Goal: Task Accomplishment & Management: Manage account settings

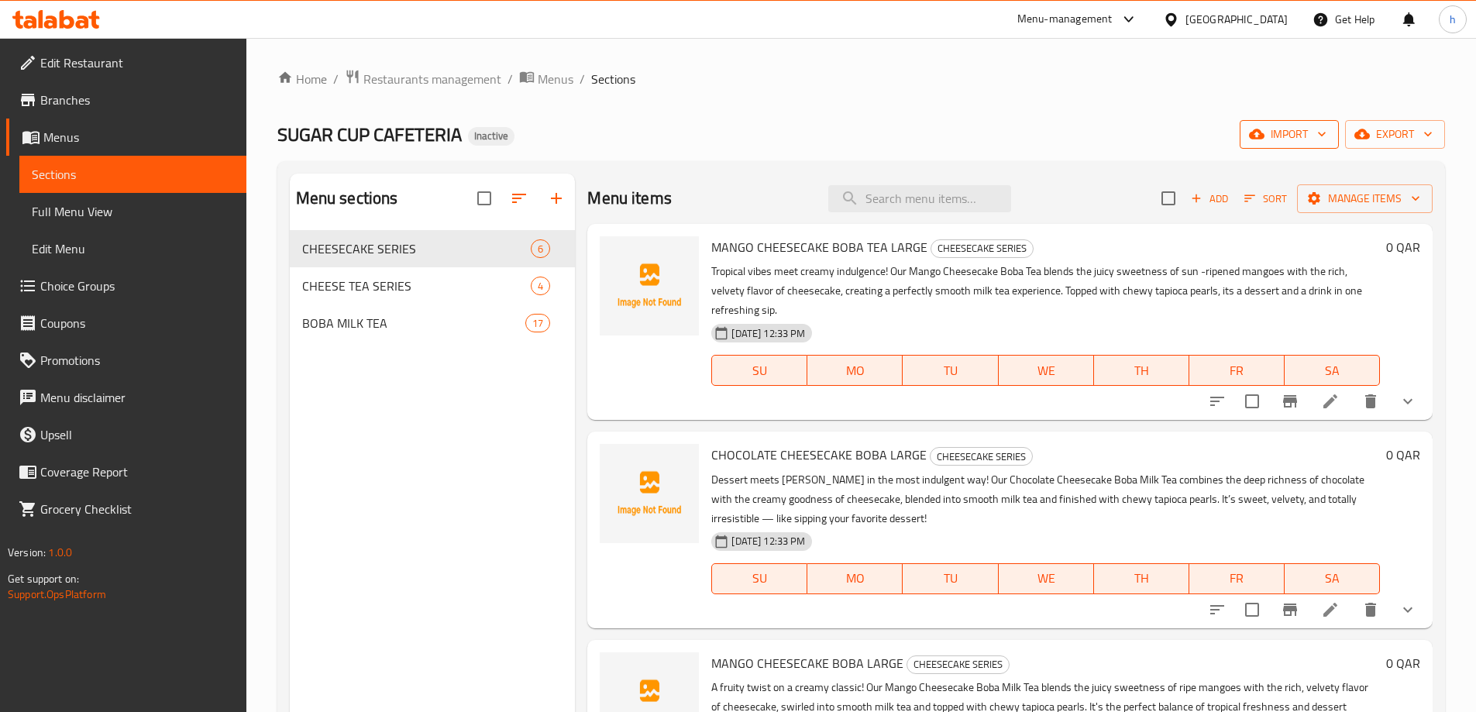
click at [1286, 139] on span "import" at bounding box center [1289, 134] width 74 height 19
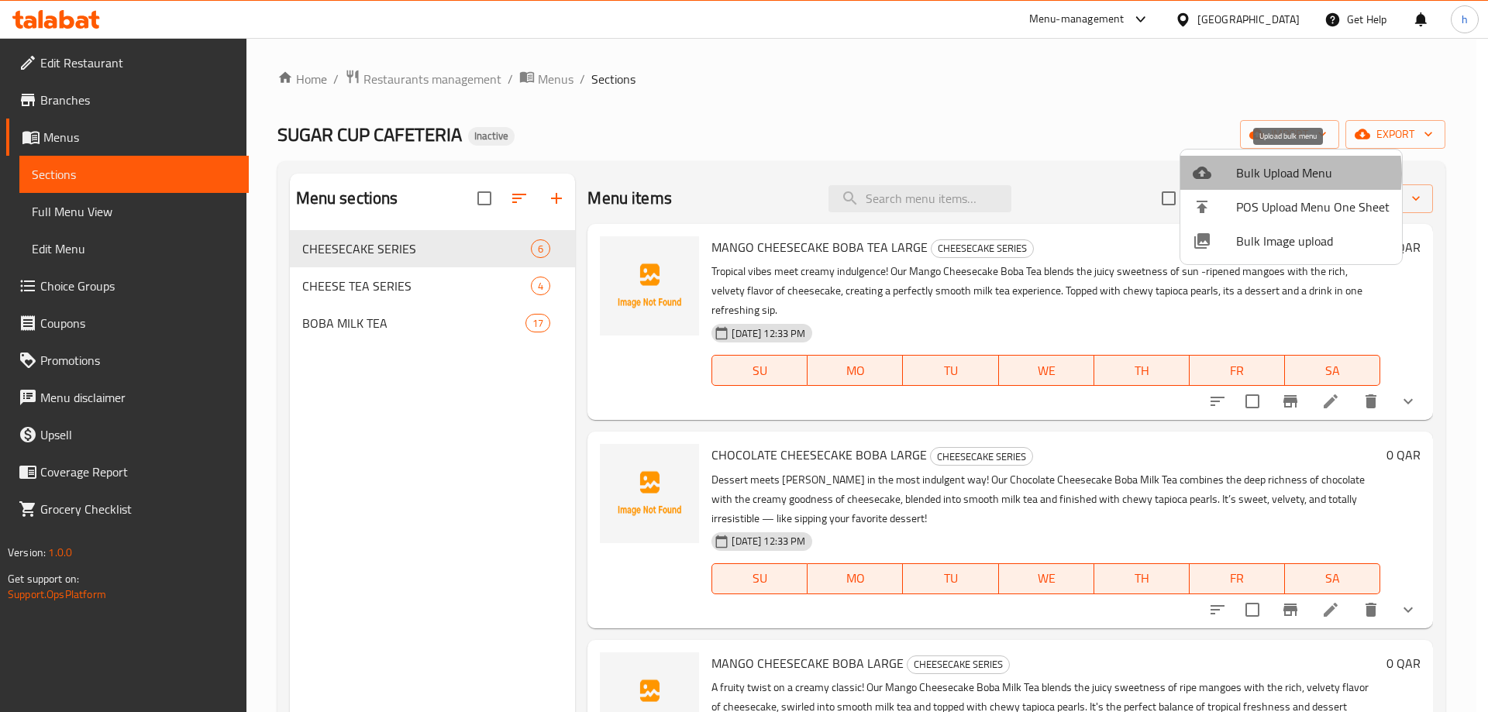
click at [1272, 174] on span "Bulk Upload Menu" at bounding box center [1312, 172] width 153 height 19
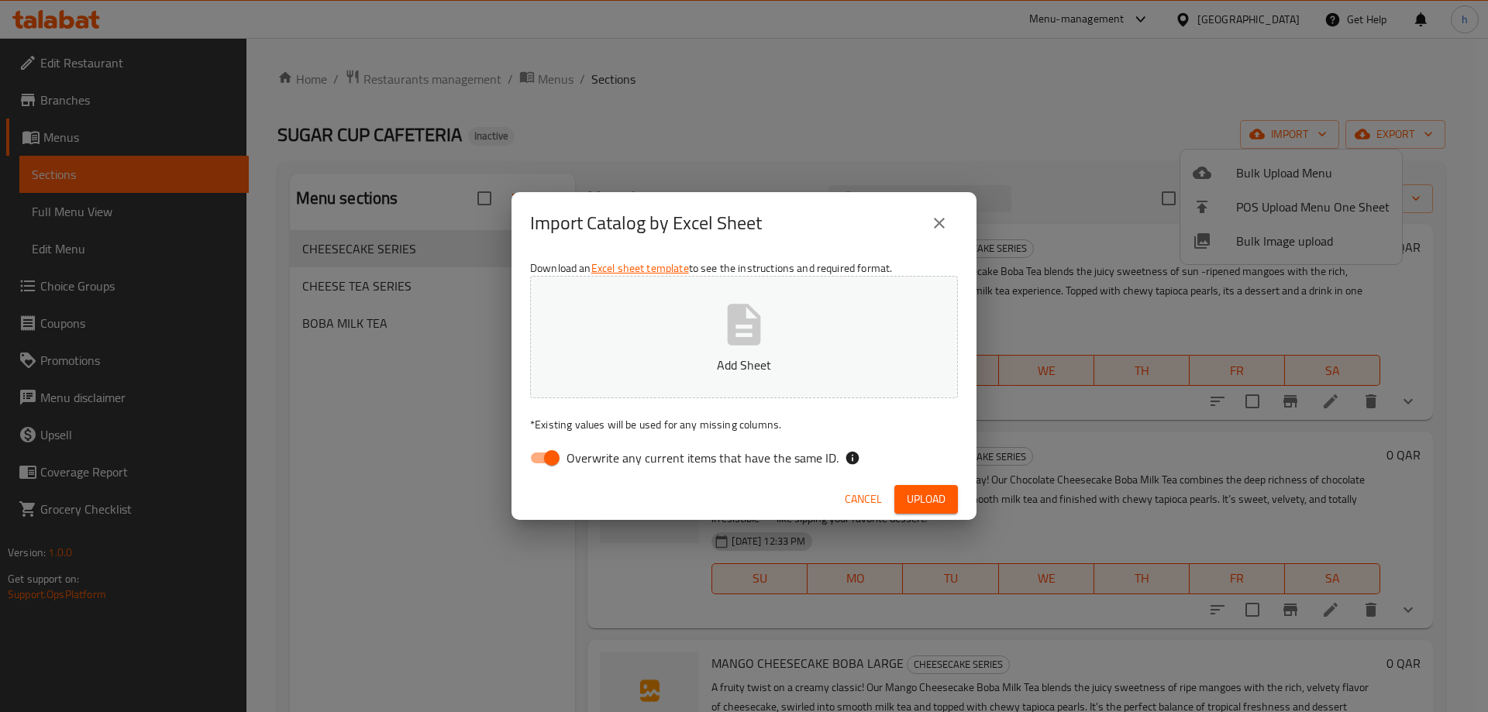
click at [550, 462] on input "Overwrite any current items that have the same ID." at bounding box center [551, 457] width 88 height 29
checkbox input "false"
click at [928, 500] on span "Upload" at bounding box center [926, 499] width 39 height 19
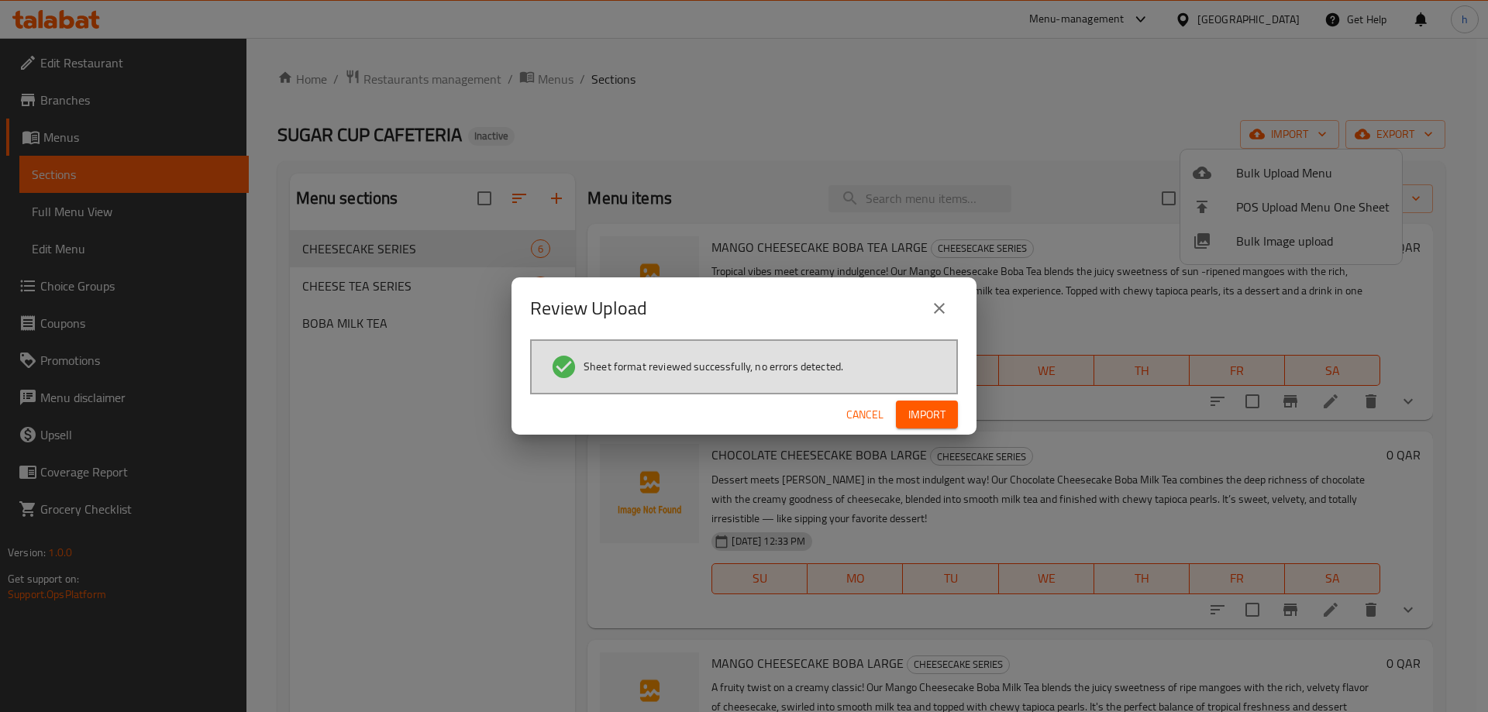
click at [941, 413] on span "Import" at bounding box center [926, 414] width 37 height 19
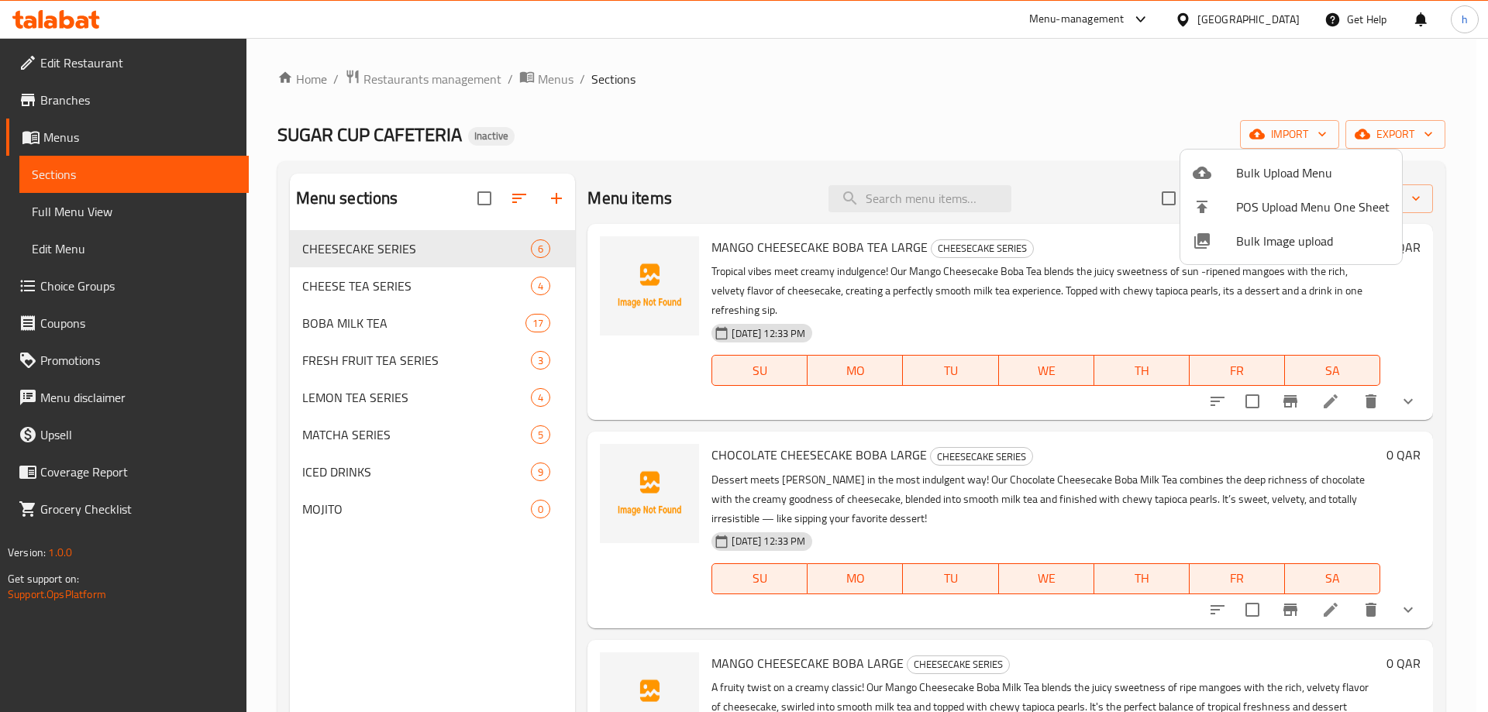
click at [904, 98] on div at bounding box center [744, 356] width 1488 height 712
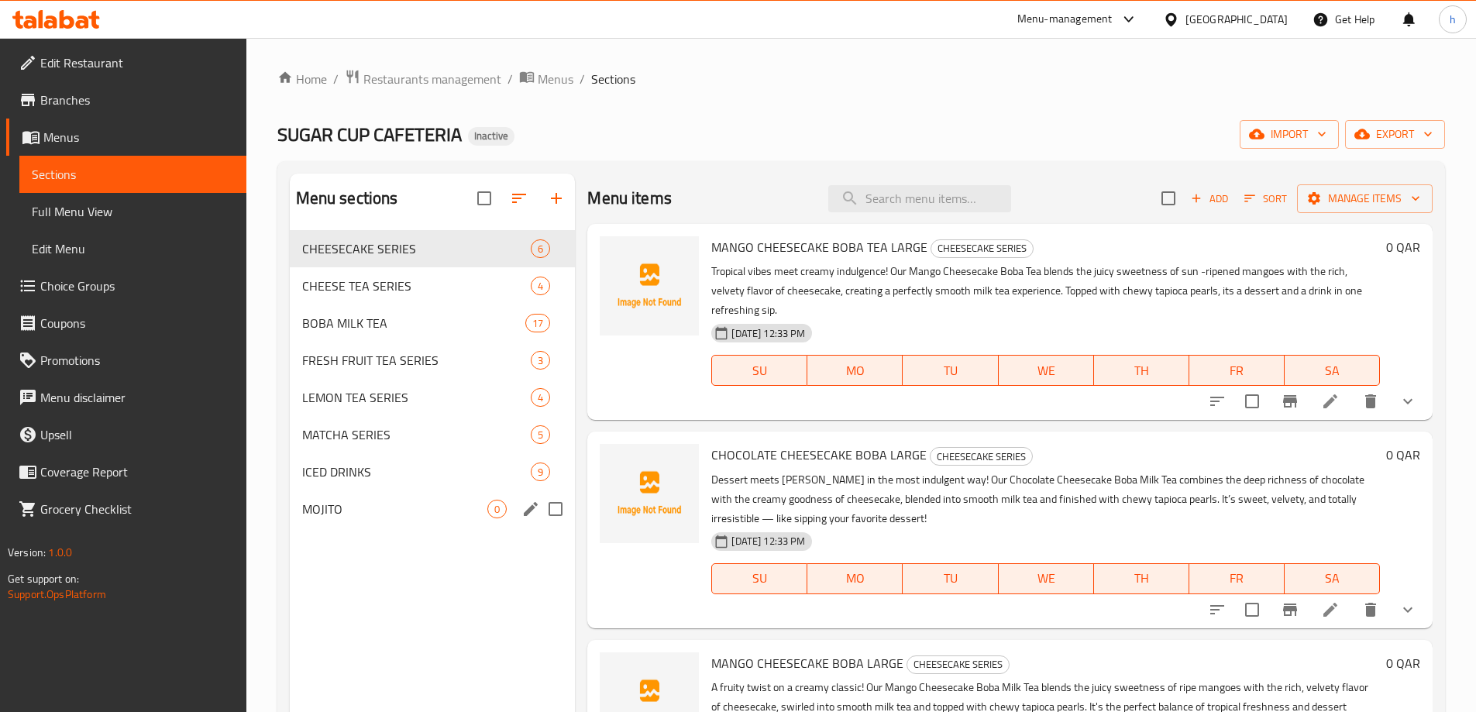
click at [557, 512] on input "Menu sections" at bounding box center [555, 509] width 33 height 33
checkbox input "true"
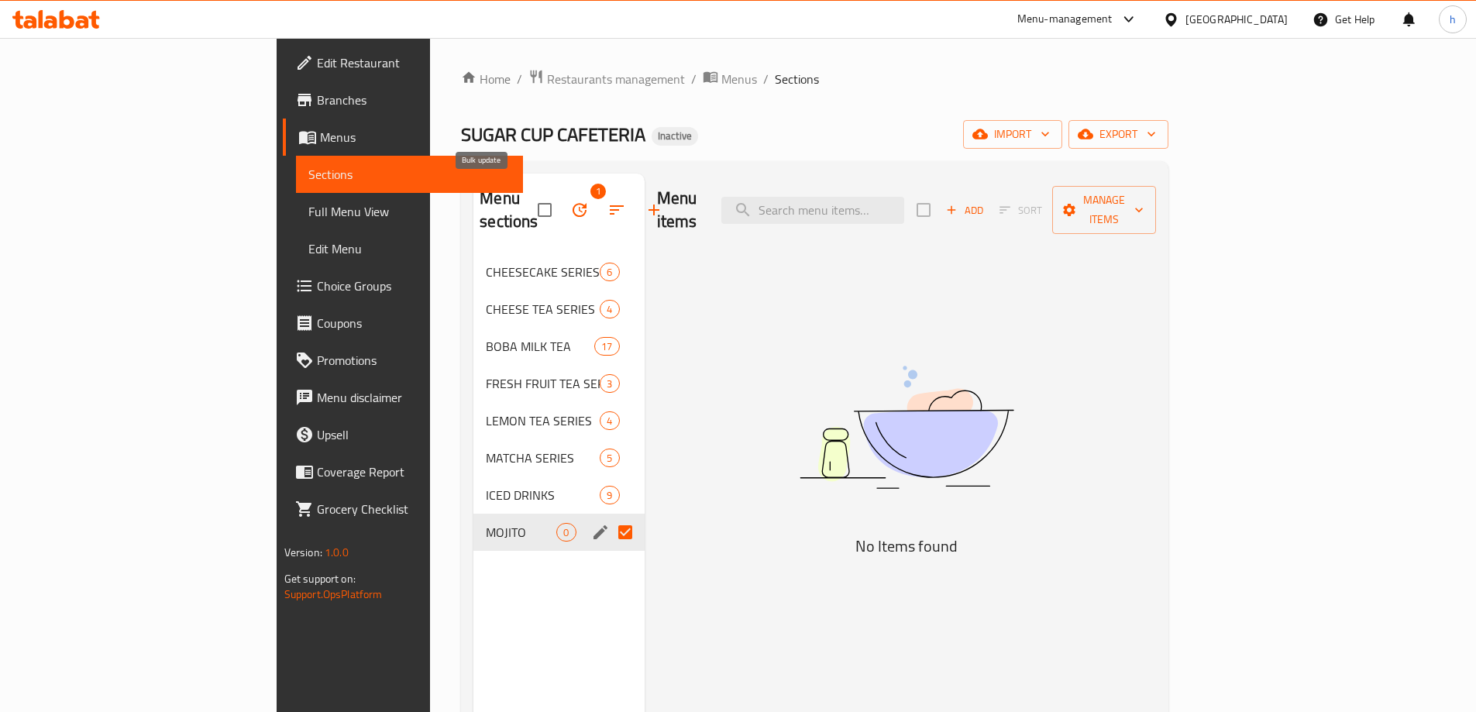
click at [573, 203] on icon "button" at bounding box center [580, 210] width 14 height 14
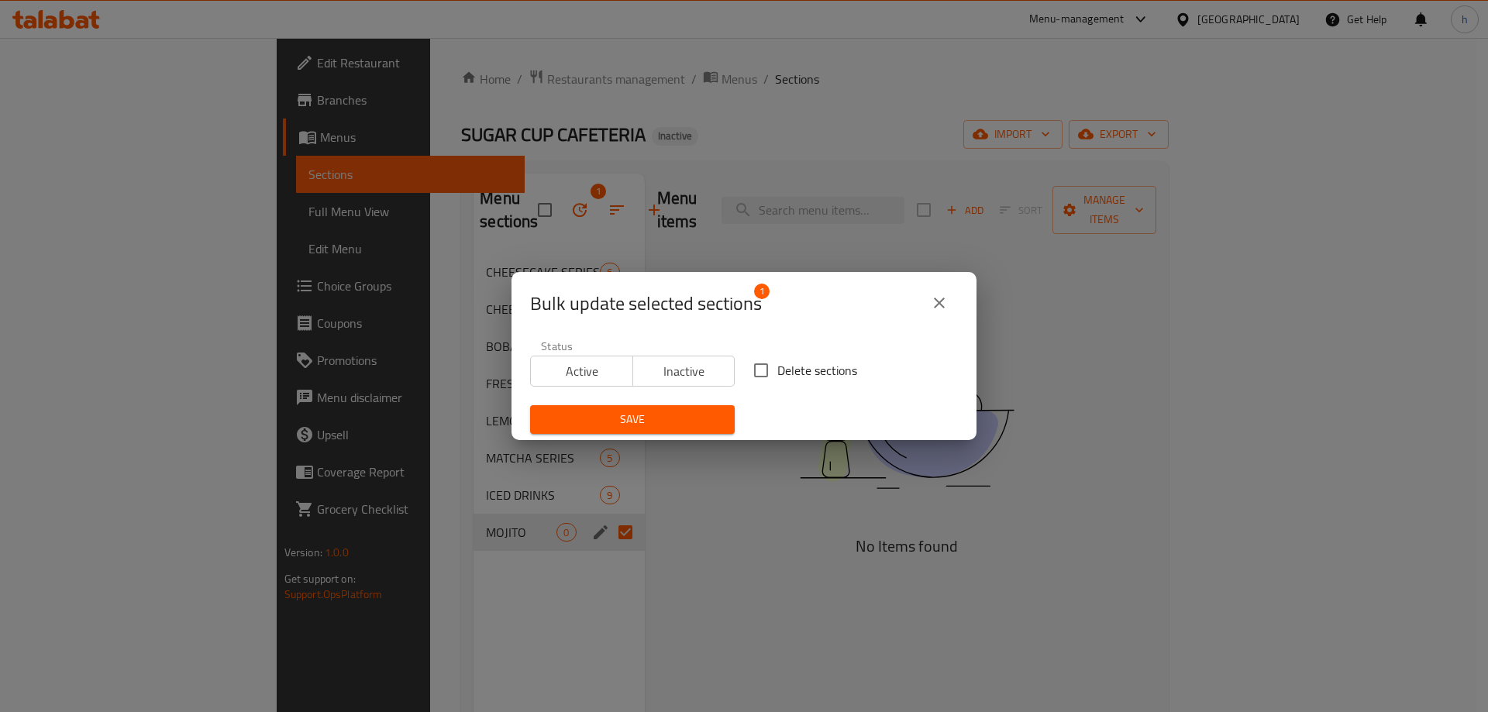
click at [753, 373] on input "Delete sections" at bounding box center [761, 370] width 33 height 33
checkbox input "true"
click at [680, 420] on span "Save" at bounding box center [632, 419] width 180 height 19
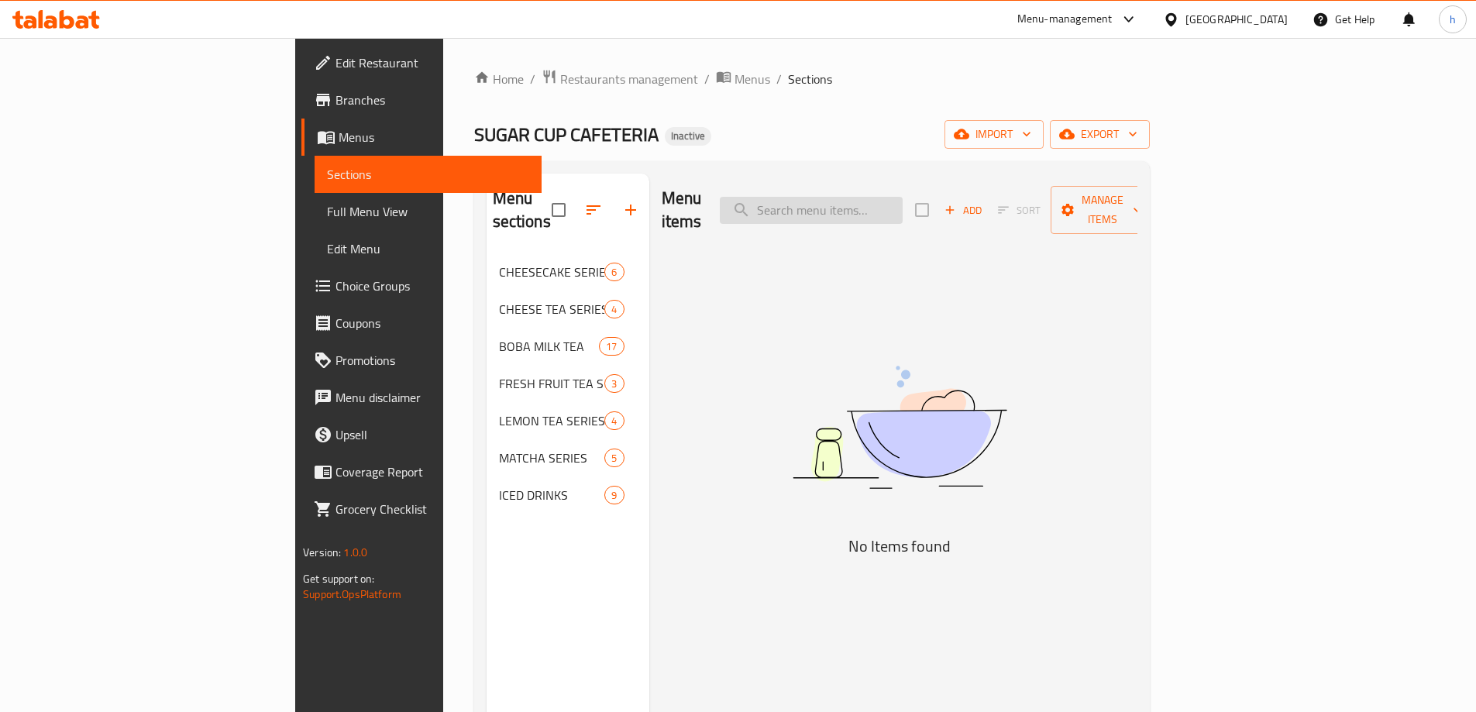
click at [903, 198] on input "search" at bounding box center [811, 210] width 183 height 27
paste input "ICED SPANISH LATTE"
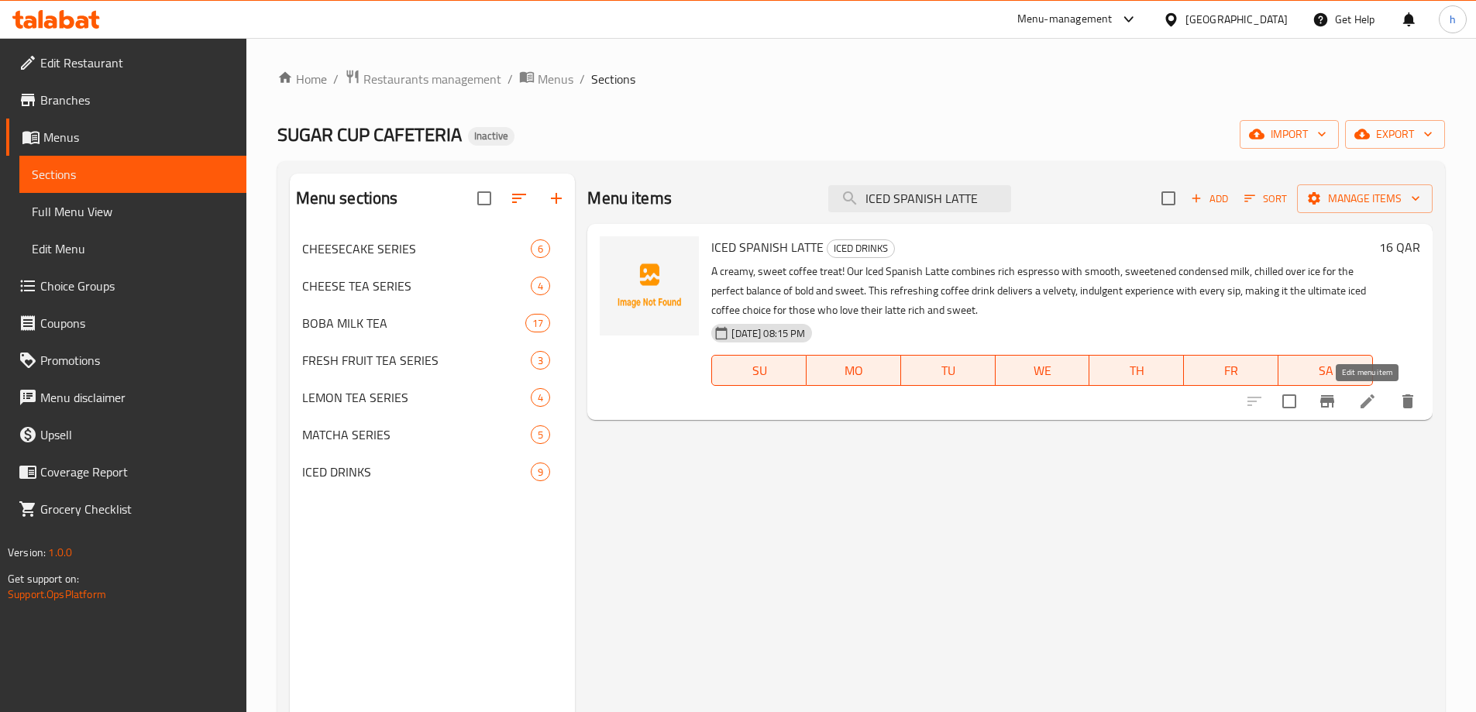
type input "ICED SPANISH LATTE"
click at [1375, 407] on icon at bounding box center [1367, 401] width 19 height 19
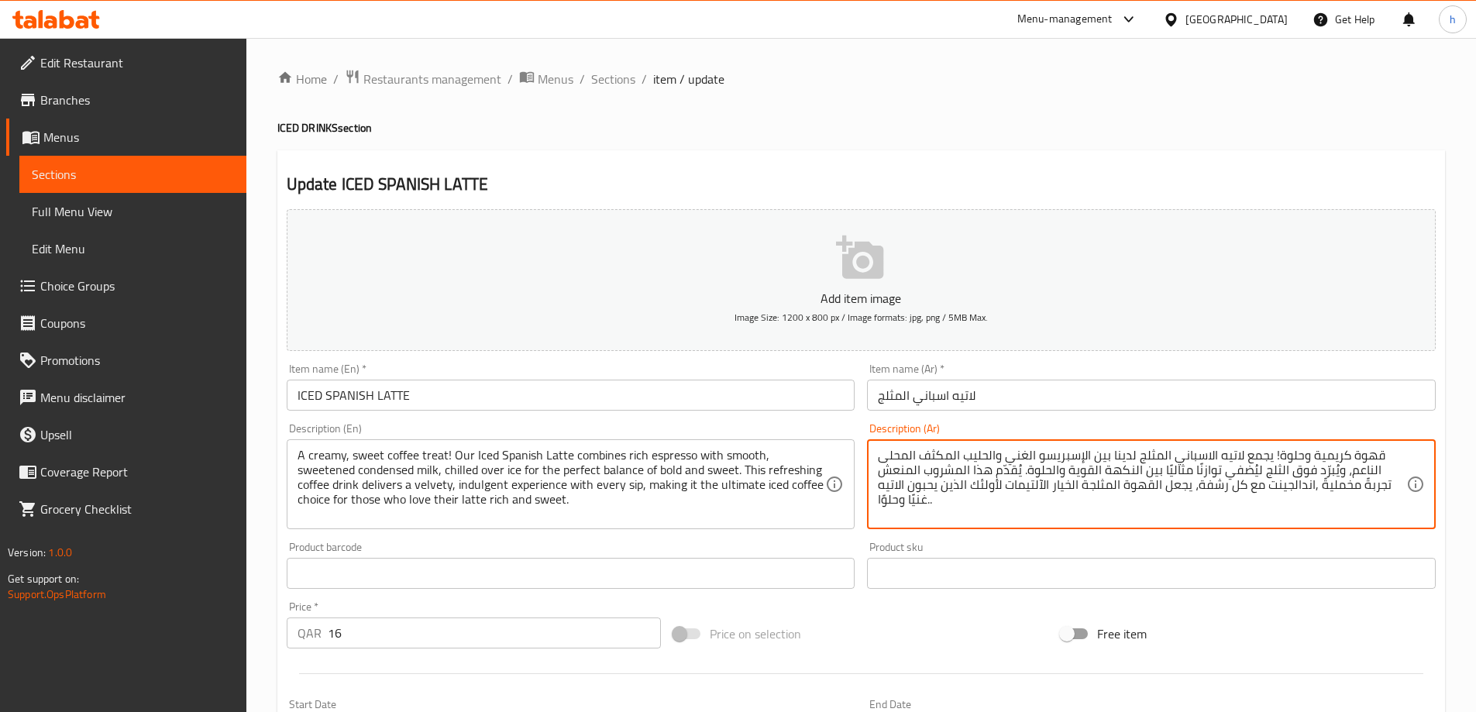
click at [1388, 453] on textarea "قهوة كريمية وحلوة! يجمع لاتيه الاسباني المثلج لدينا بين الإسبريسو الغني والحليب…" at bounding box center [1142, 485] width 528 height 74
click at [875, 458] on div "قهوة كريمية وحلوة! يجمع لاتيه الاسباني المثلج لدينا بين الإسبريسو الغني والحليب…" at bounding box center [1151, 484] width 569 height 90
click at [878, 459] on textarea "قهوة كريمية وحلوة! يجمع لاتيه الاسباني المثلج لدينا بين الإسبريسو الغني والحليب…" at bounding box center [1142, 485] width 528 height 74
click at [877, 456] on div "قهوة كريمية وحلوة! يجمع لاتيه الاسباني المثلج لدينا بين الإسبريسو الغني والحليب…" at bounding box center [1151, 484] width 569 height 90
click at [1386, 456] on textarea "قهوة كريمية وحلوة! يجمع لاتيه الاسباني المثلج لدينا بين الإسبريسو الغني والحليب…" at bounding box center [1142, 485] width 528 height 74
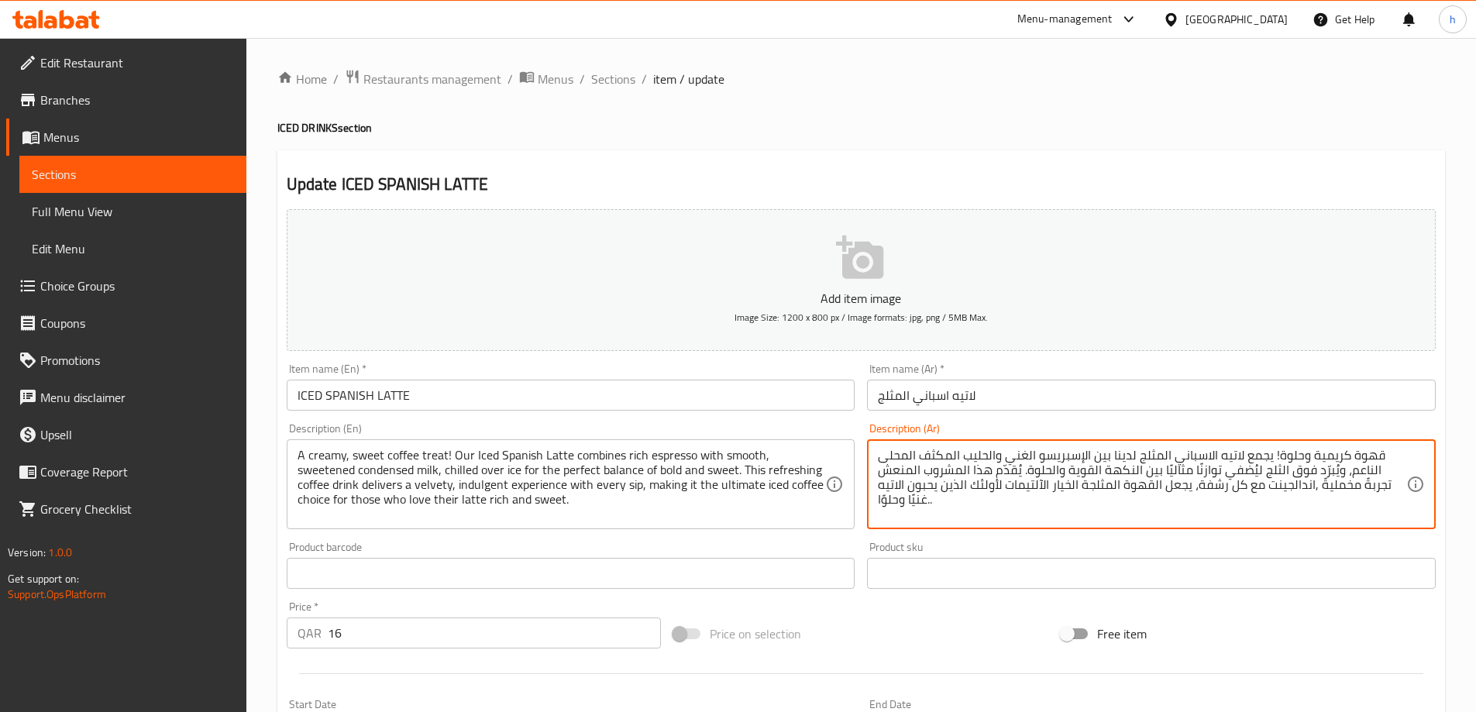
click at [1300, 456] on textarea "قهوة كريمية وحلوة! يجمع لاتيه الاسباني المثلج لدينا بين الإسبريسو الغني والحليب…" at bounding box center [1142, 485] width 528 height 74
click at [1391, 455] on textarea "قهوة كريمية وحلوة! يجمع لاتيه الاسباني المثلج لدينا بين الإسبريسو الغني والحليب…" at bounding box center [1142, 485] width 528 height 74
click at [879, 459] on textarea "قهوة كريمية وحلوة! يجمع لاتيه الاسباني المثلج لدينا بين الإسبريسو الغني والحليب…" at bounding box center [1142, 485] width 528 height 74
drag, startPoint x: 1380, startPoint y: 455, endPoint x: 1432, endPoint y: 462, distance: 52.4
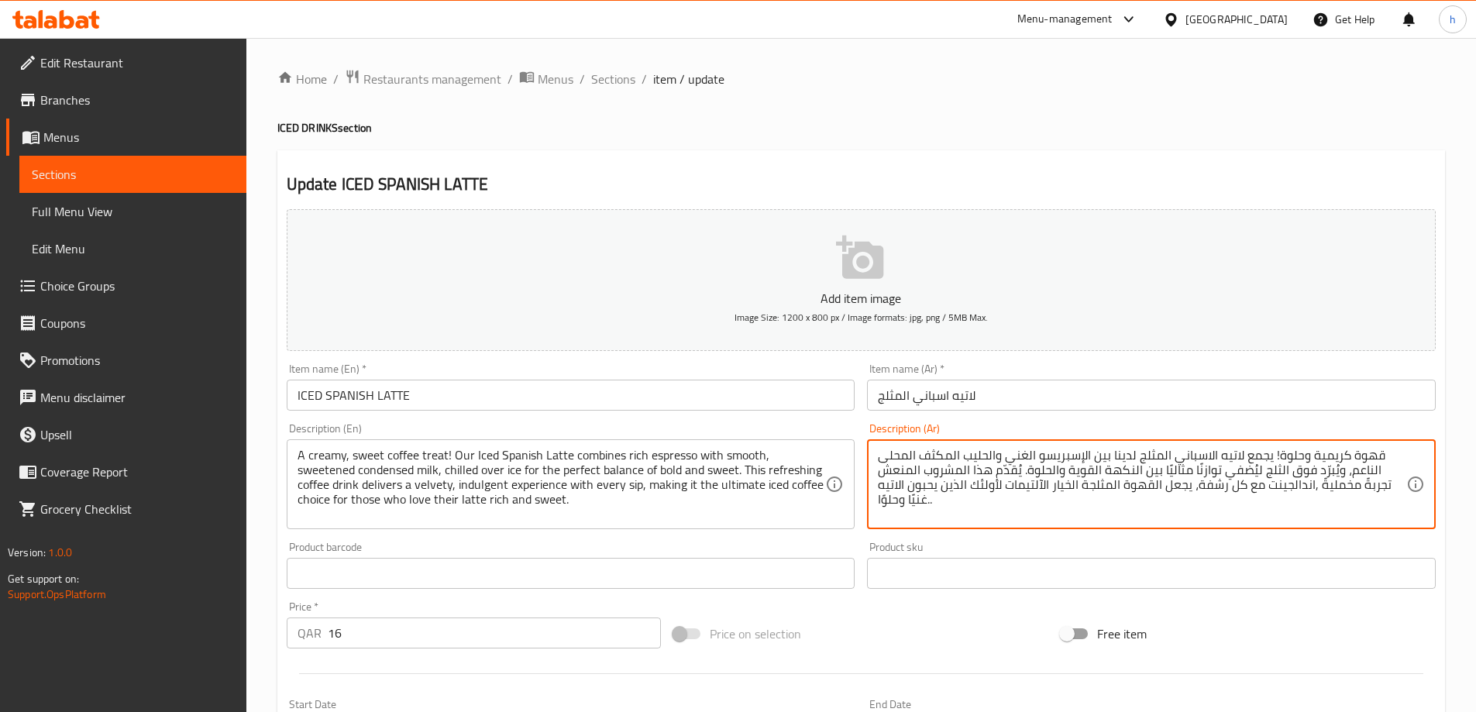
click at [1432, 462] on div "قهوة كريمية وحلوة! يجمع لاتيه الاسباني المثلج لدينا بين الإسبريسو الغني والحليب…" at bounding box center [1151, 484] width 569 height 90
click at [1380, 459] on textarea "قهوة كريمية وحلوة! يجمع لاتيه الاسباني المثلج لدينا بين الإسبريسو الغني والحليب…" at bounding box center [1142, 485] width 528 height 74
click at [1401, 464] on textarea "قهوة كريمية وحلوة! يجمع لاتيه الاسباني المثلج لدينا بين الإسبريسو الغني والحليب…" at bounding box center [1142, 485] width 528 height 74
click at [1394, 459] on textarea "قهوة كريمية وحلوة! يجمع لاتيه الاسباني المثلج لدينا بين الإسبريسو الغني والحليب…" at bounding box center [1142, 485] width 528 height 74
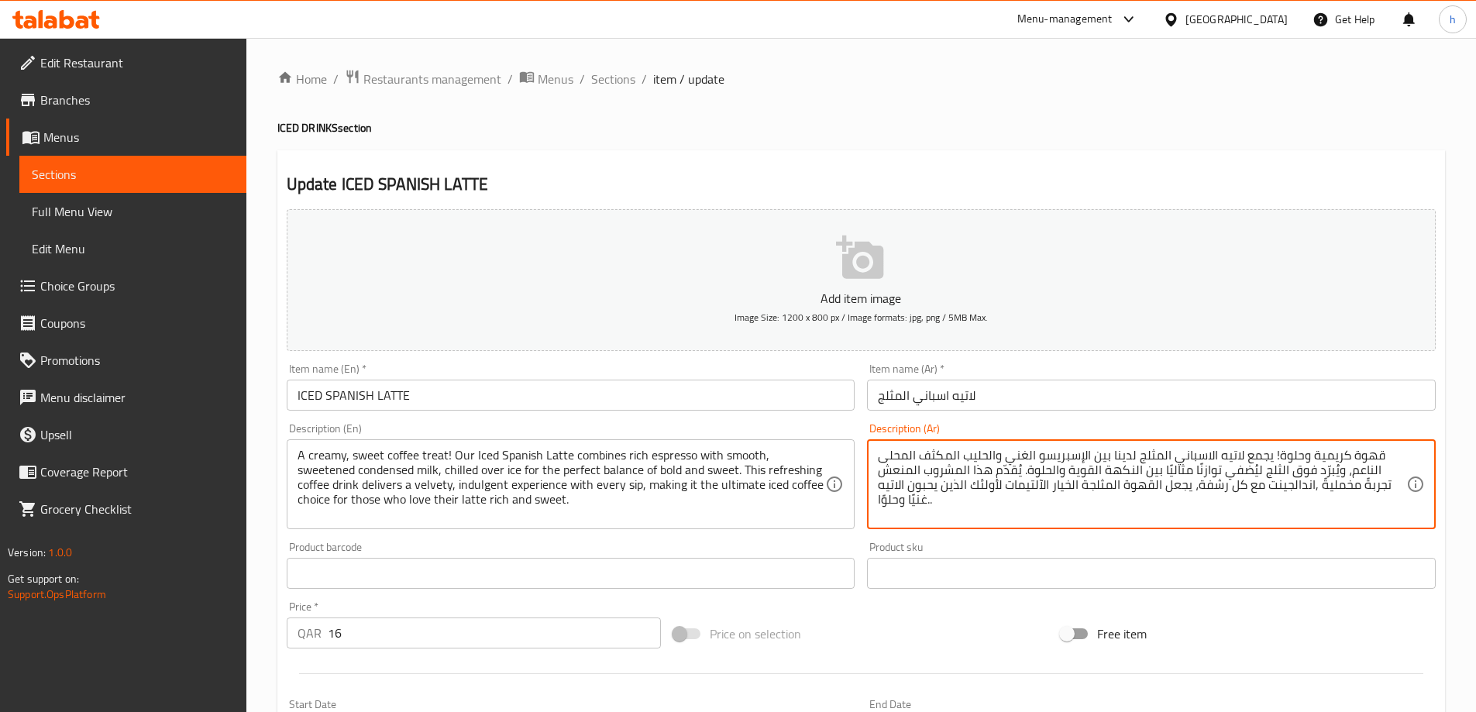
click at [1394, 455] on textarea "قهوة كريمية وحلوة! يجمع لاتيه الاسباني المثلج لدينا بين الإسبريسو الغني والحليب…" at bounding box center [1142, 485] width 528 height 74
click at [1323, 475] on textarea "قهوة كريمية وحلوة! يجمع لاتيه الاسباني المثلج لدينا بين الإسبريسو الغني والحليب…" at bounding box center [1142, 485] width 528 height 74
click at [1003, 489] on textarea "قهوة كريمية وحلوة! يجمع لاتيه الاسباني المثلج لدينا بين الإسبريسو الغني والحليب…" at bounding box center [1142, 485] width 528 height 74
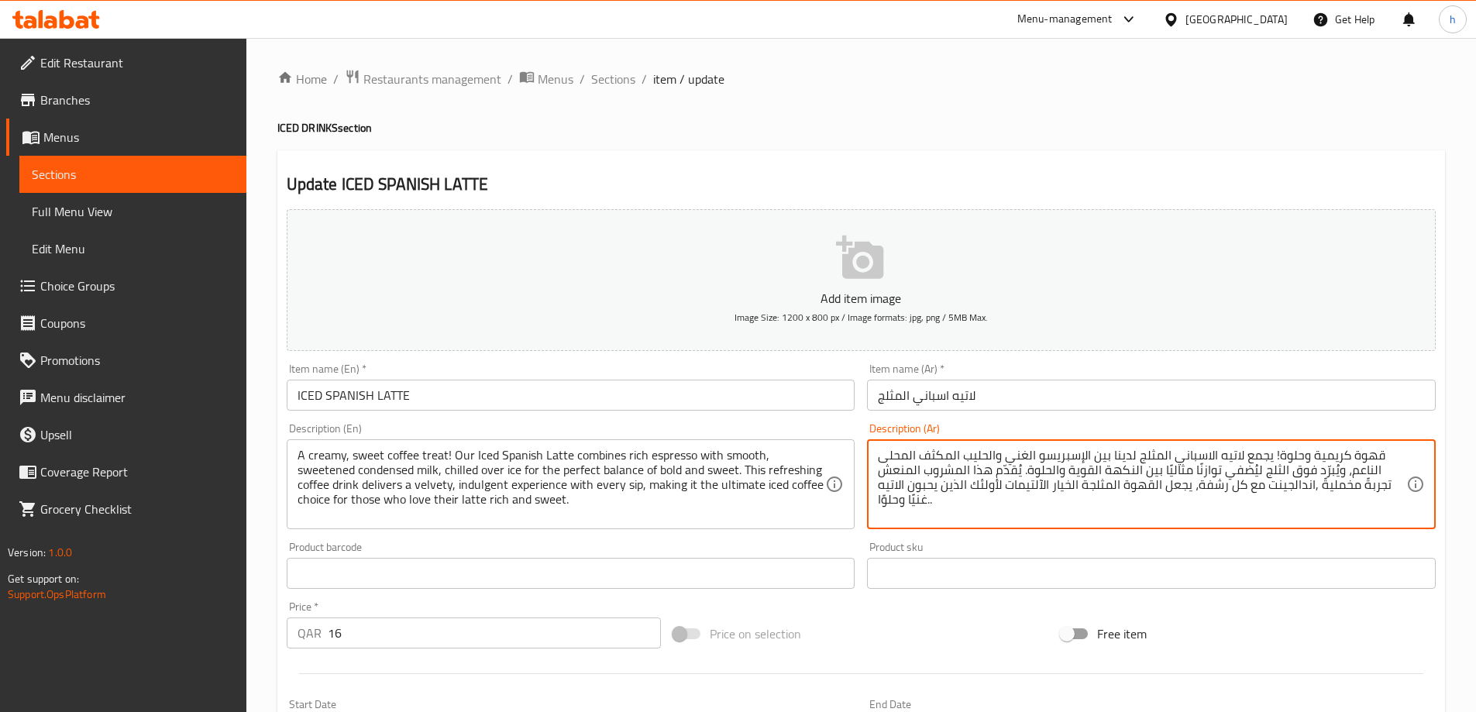
click at [1002, 482] on textarea "قهوة كريمية وحلوة! يجمع لاتيه الاسباني المثلج لدينا بين الإسبريسو الغني والحليب…" at bounding box center [1142, 485] width 528 height 74
paste textarea "تريت"
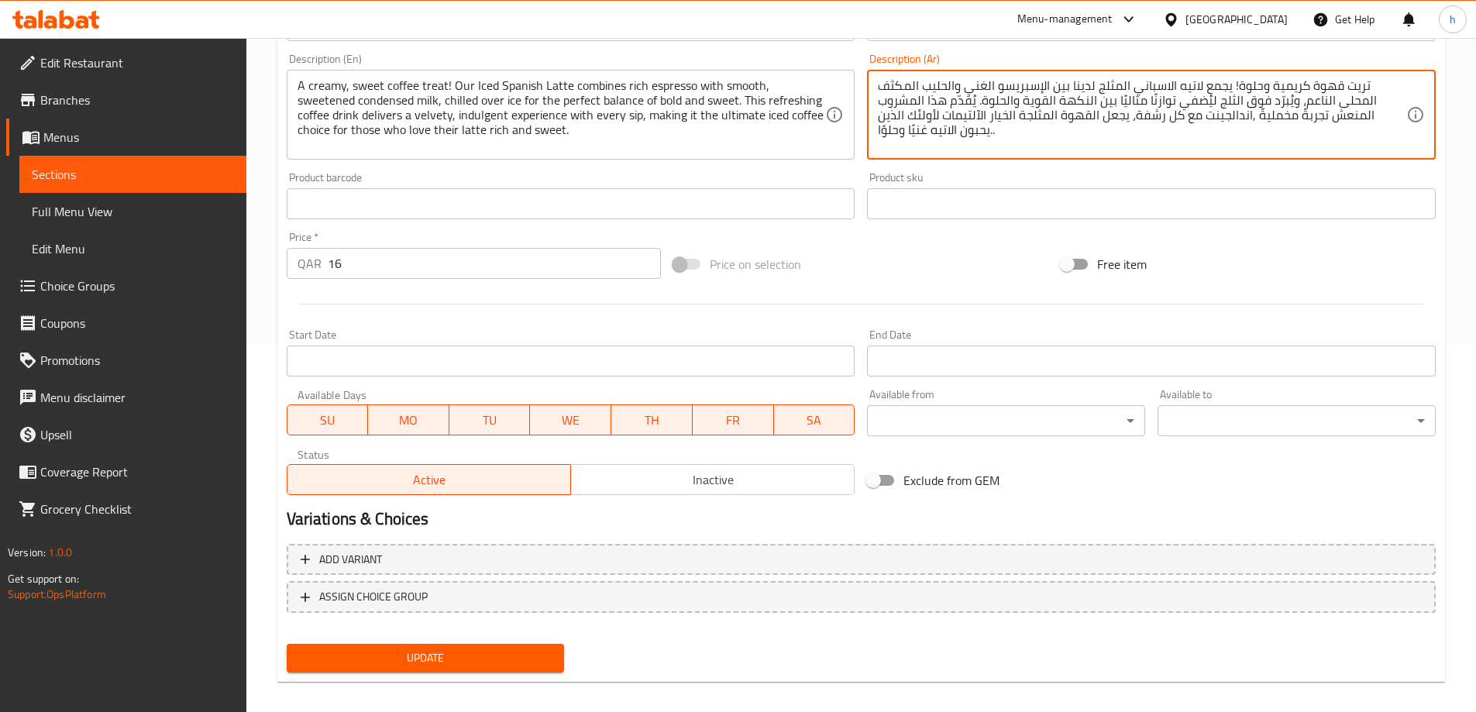
scroll to position [383, 0]
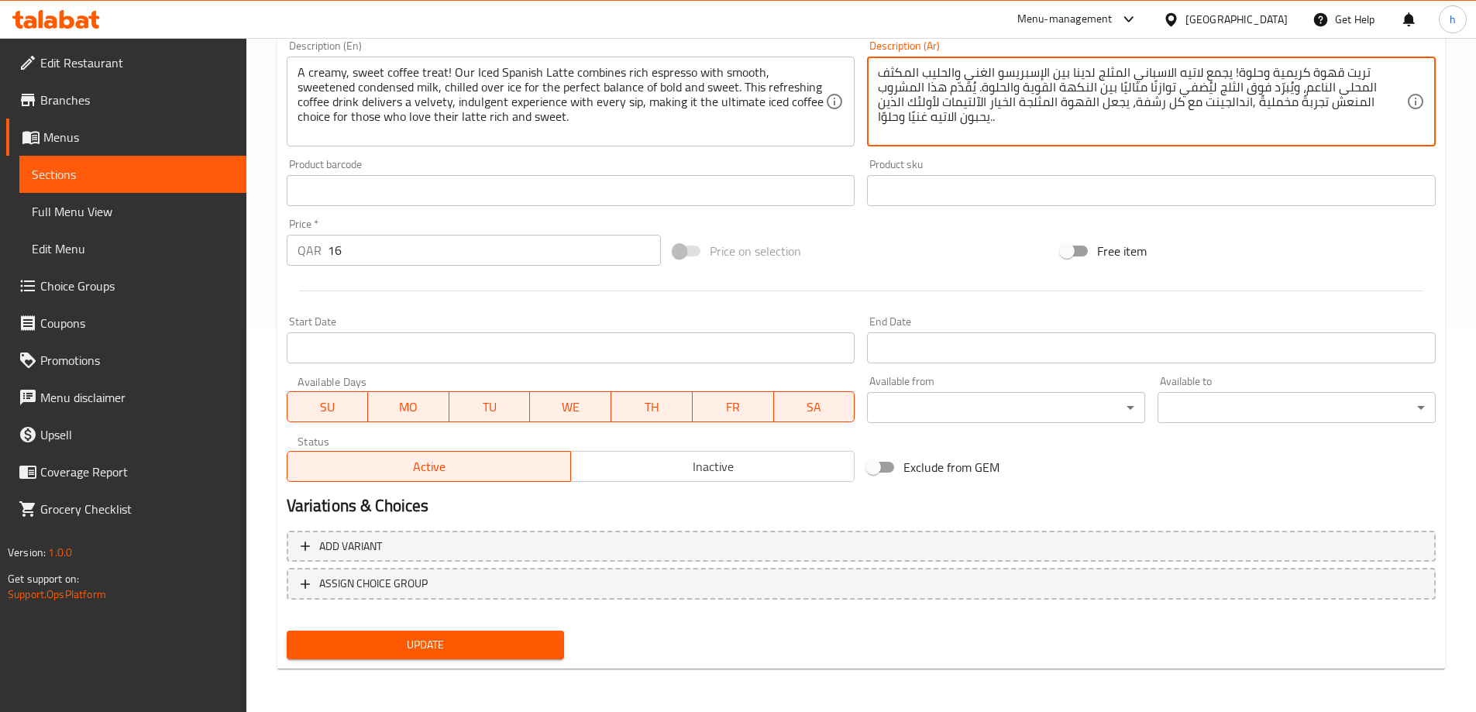
click at [413, 638] on span "Update" at bounding box center [425, 644] width 253 height 19
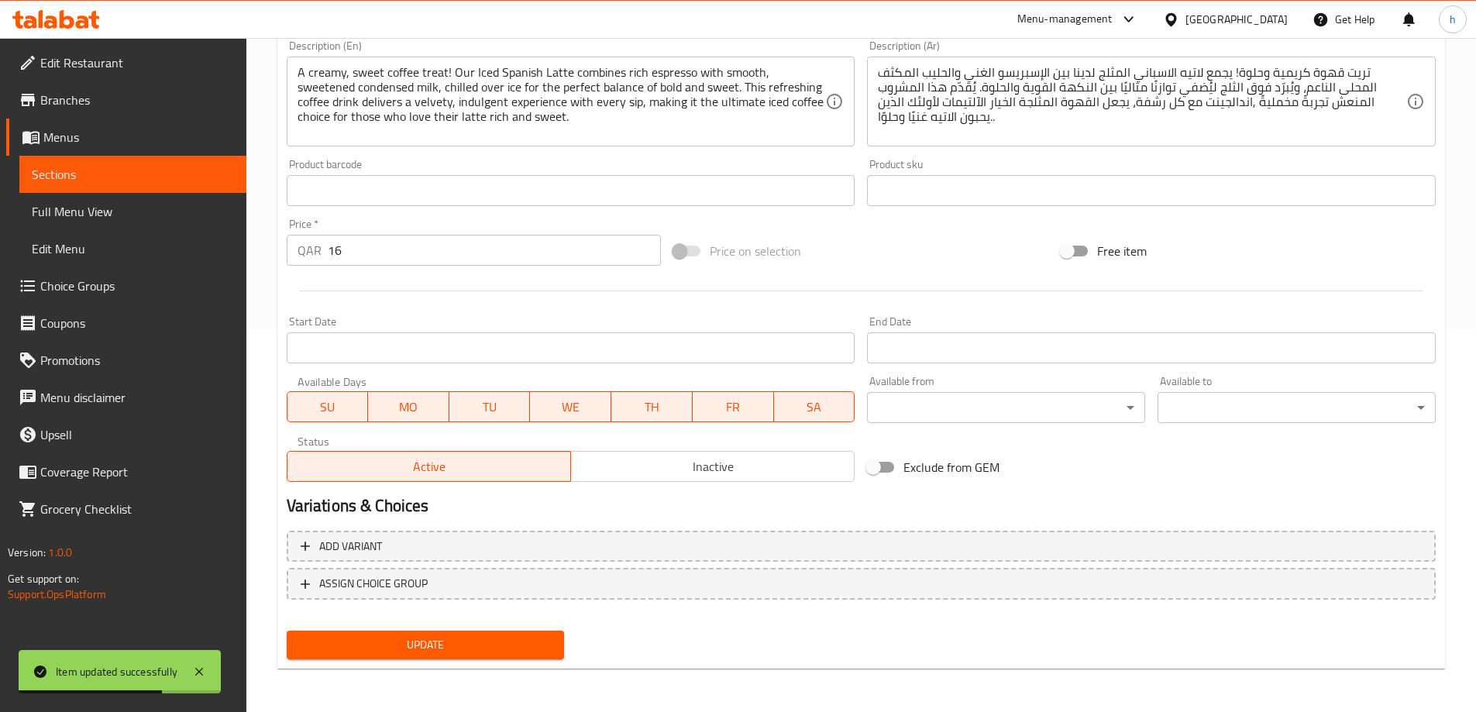
scroll to position [305, 0]
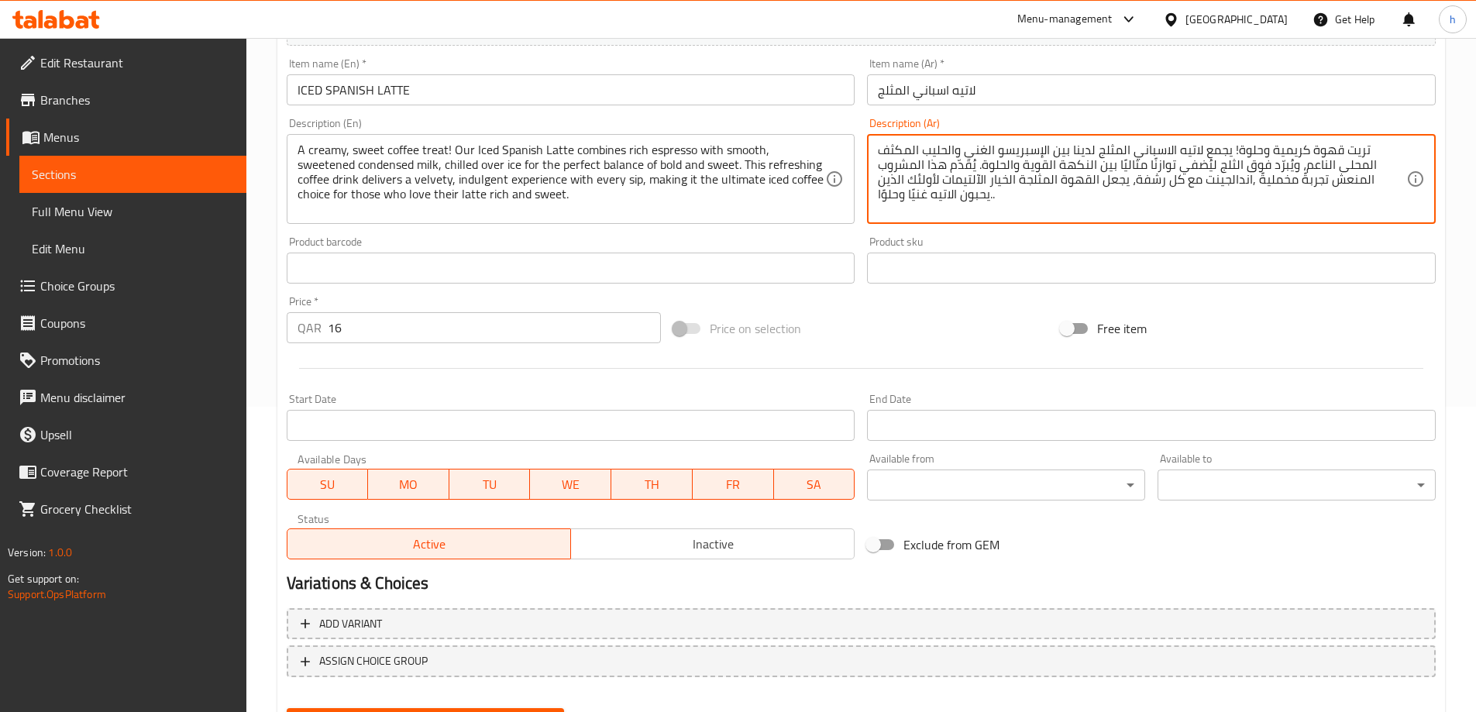
drag, startPoint x: 1173, startPoint y: 167, endPoint x: 1206, endPoint y: 174, distance: 33.9
click at [1216, 164] on textarea "تريت قهوة كريمية وحلوة! يجمع لاتيه الاسباني المثلج لدينا بين الإسبريسو الغني وا…" at bounding box center [1142, 180] width 528 height 74
click at [993, 166] on textarea "تريت قهوة كريمية وحلوة! يجمع لاتيه الاسباني المثلج لدينا بين الإسبريسو الغني وا…" at bounding box center [1142, 180] width 528 height 74
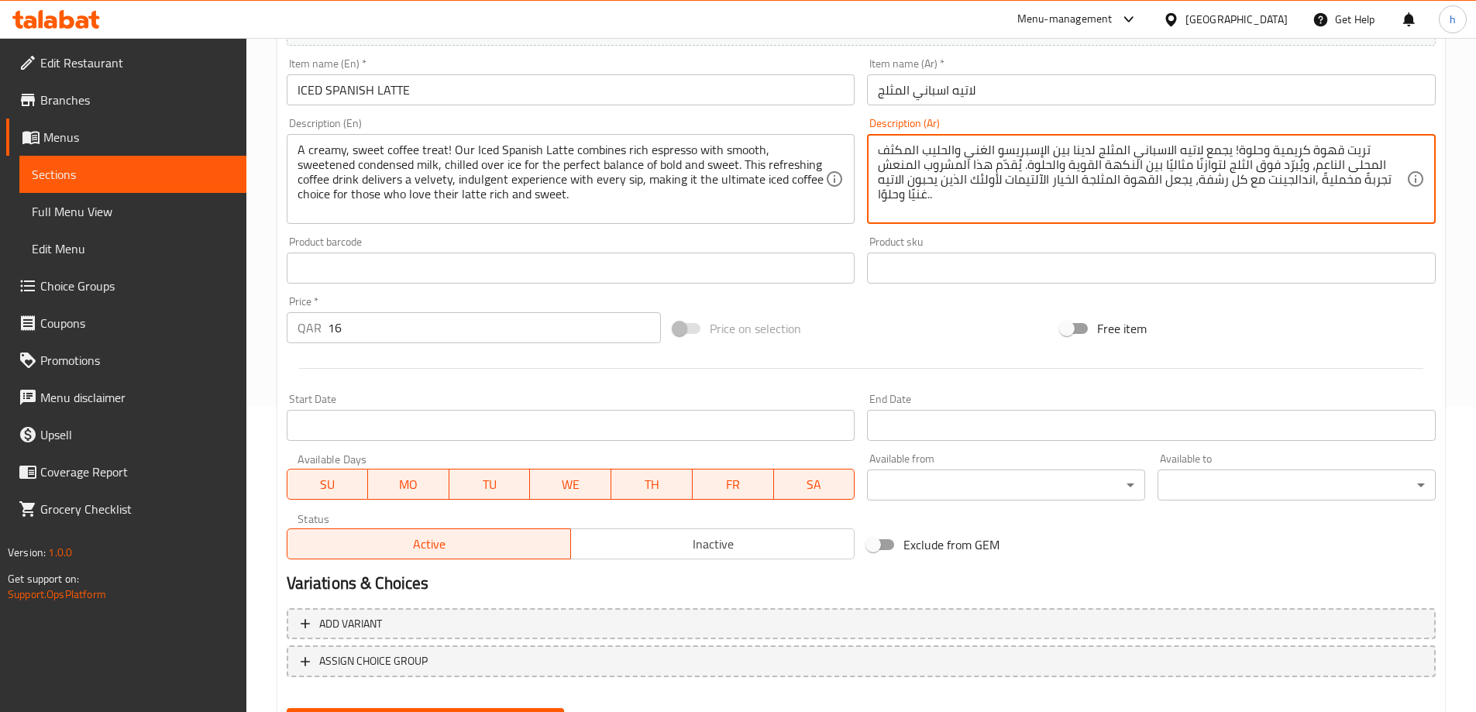
paste textarea "جرأة والحلو. يُقدّم هذا المشروب المنعش تجربةً قهوة"
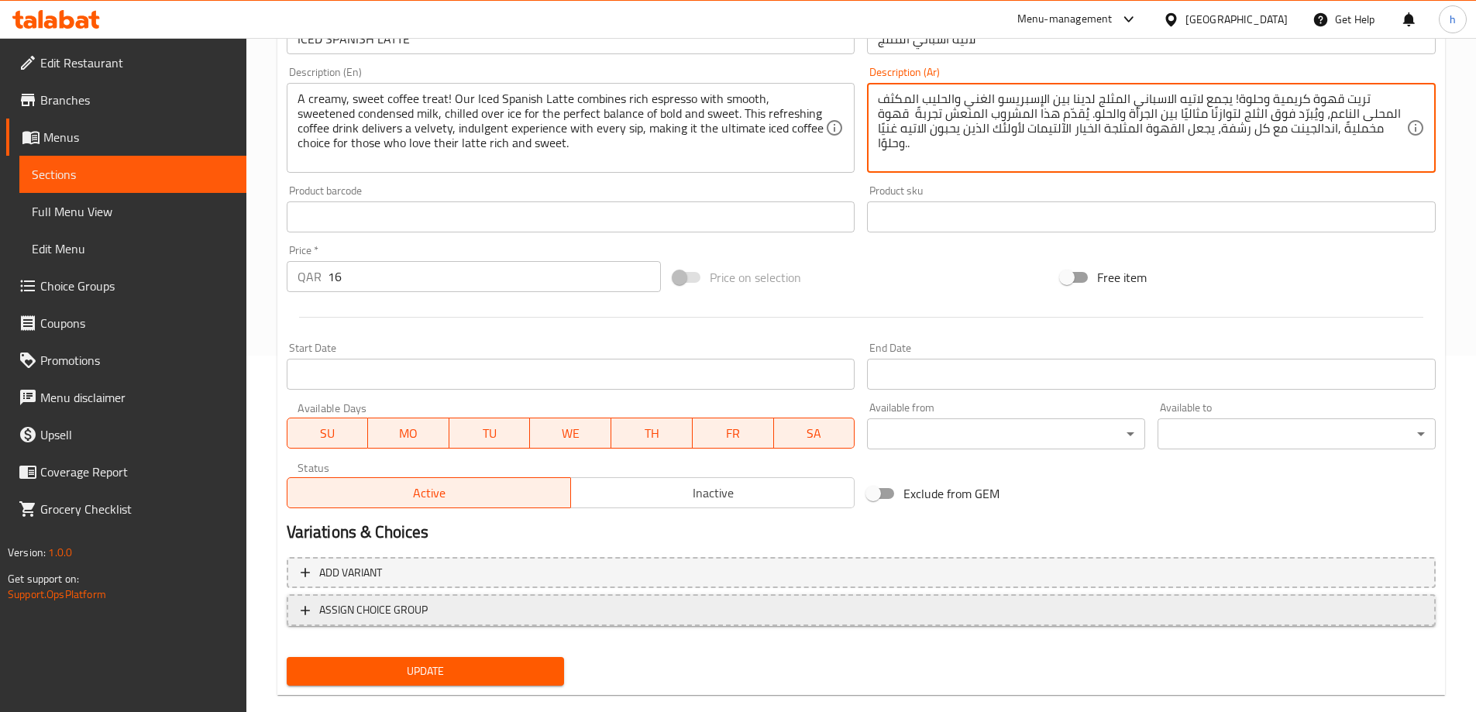
scroll to position [383, 0]
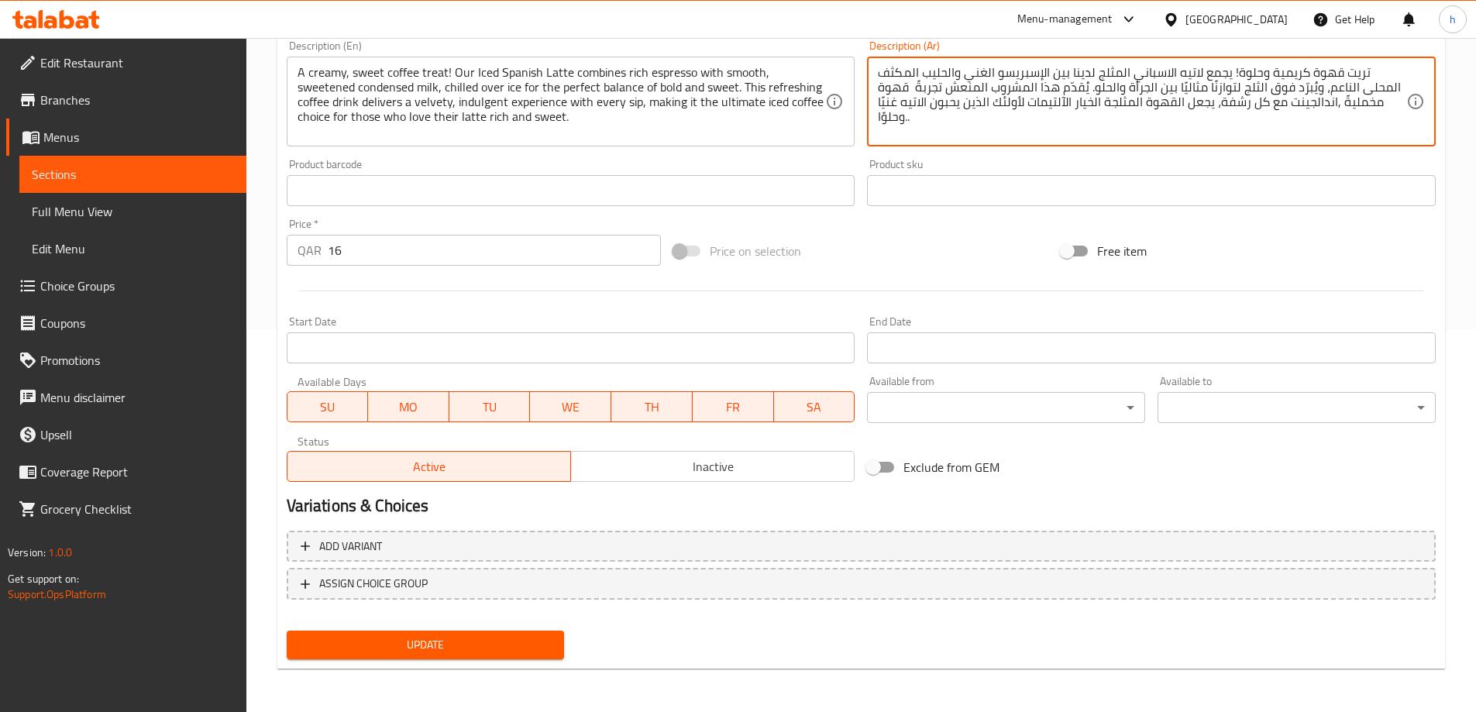
type textarea "تريت قهوة كريمية وحلوة! يجمع لاتيه الاسباني المثلج لدينا بين الإسبريسو الغني وا…"
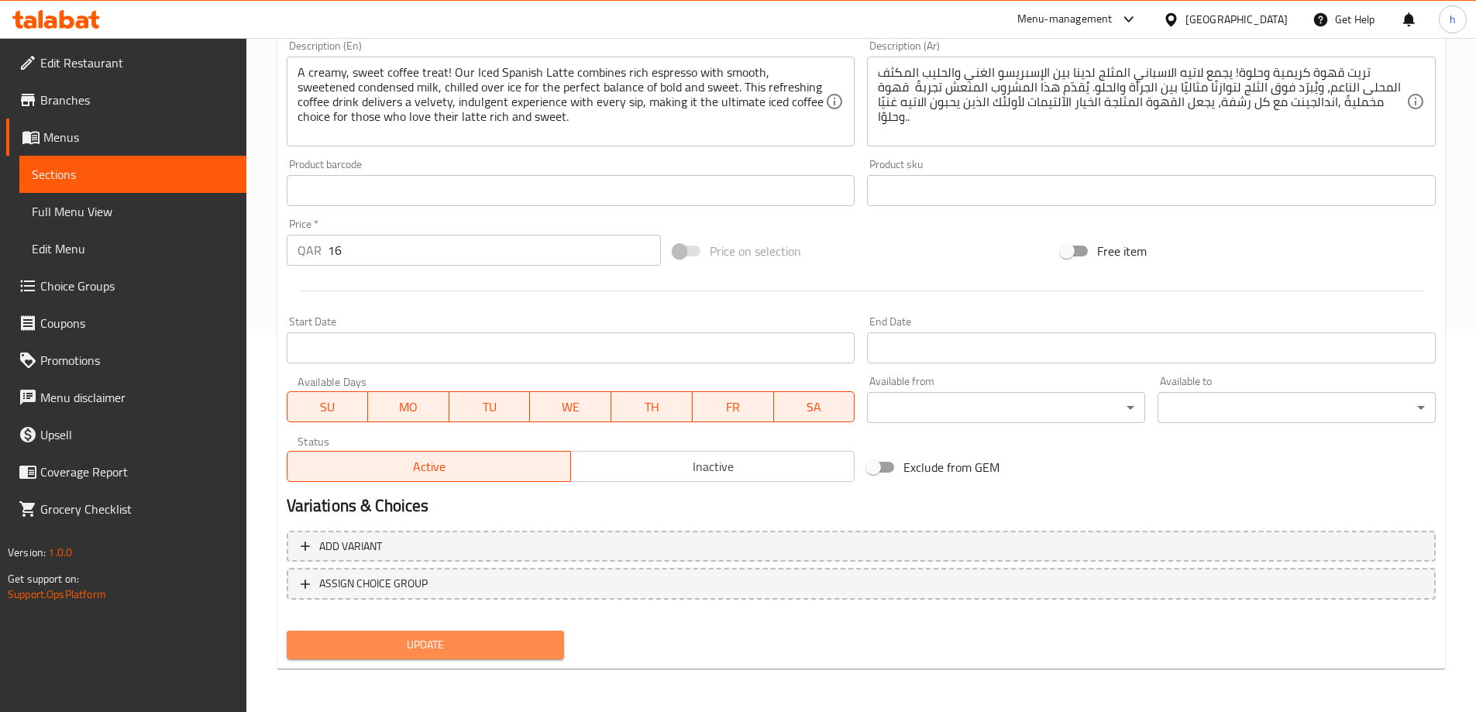
click at [370, 644] on span "Update" at bounding box center [425, 644] width 253 height 19
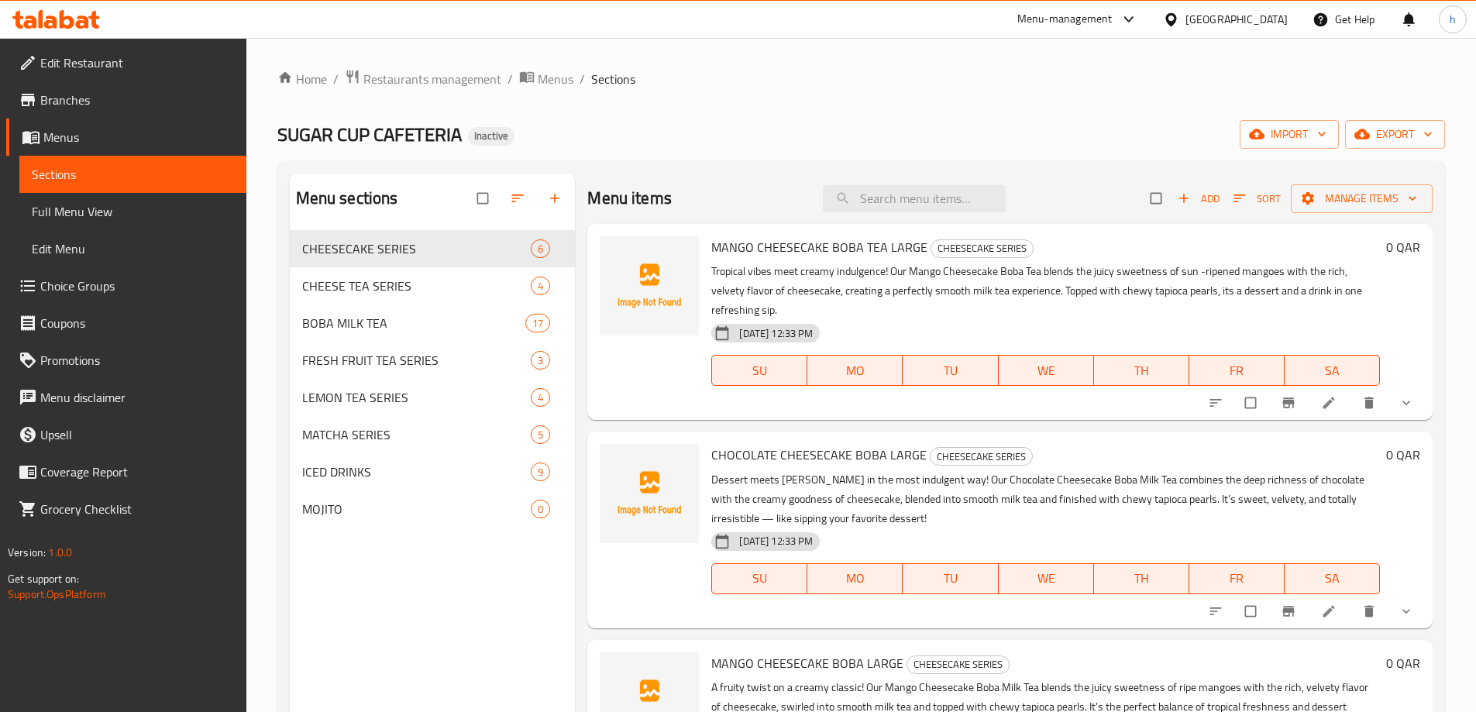
click at [119, 211] on span "Full Menu View" at bounding box center [133, 211] width 202 height 19
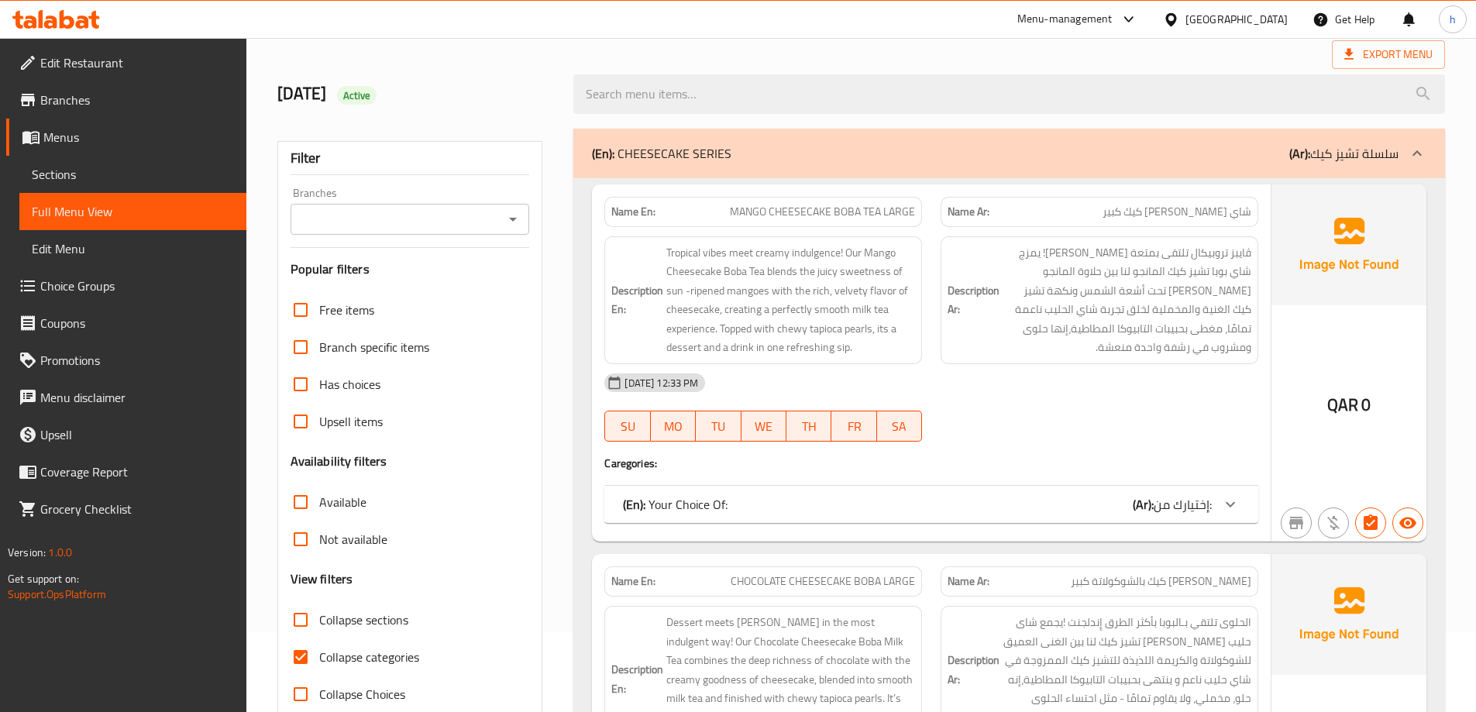
scroll to position [232, 0]
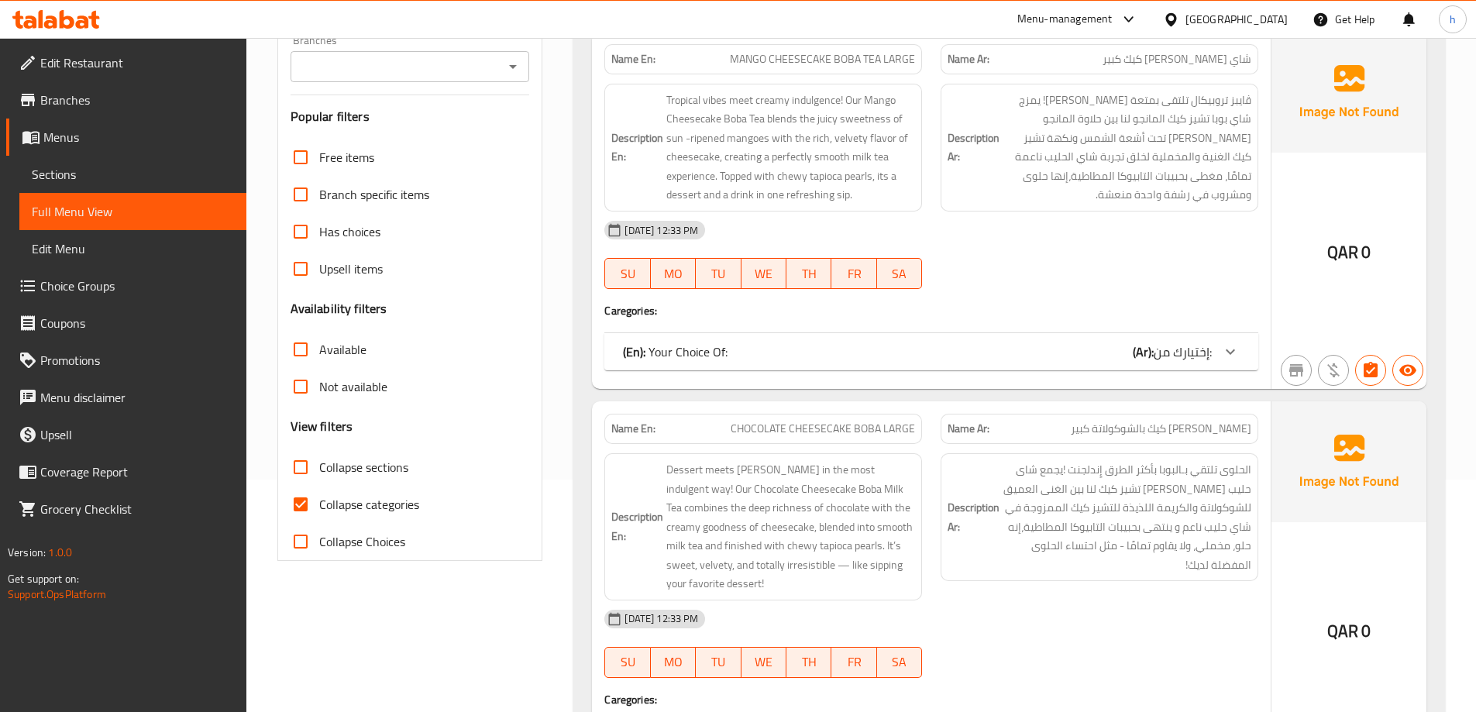
click at [304, 499] on input "Collapse categories" at bounding box center [300, 504] width 37 height 37
checkbox input "false"
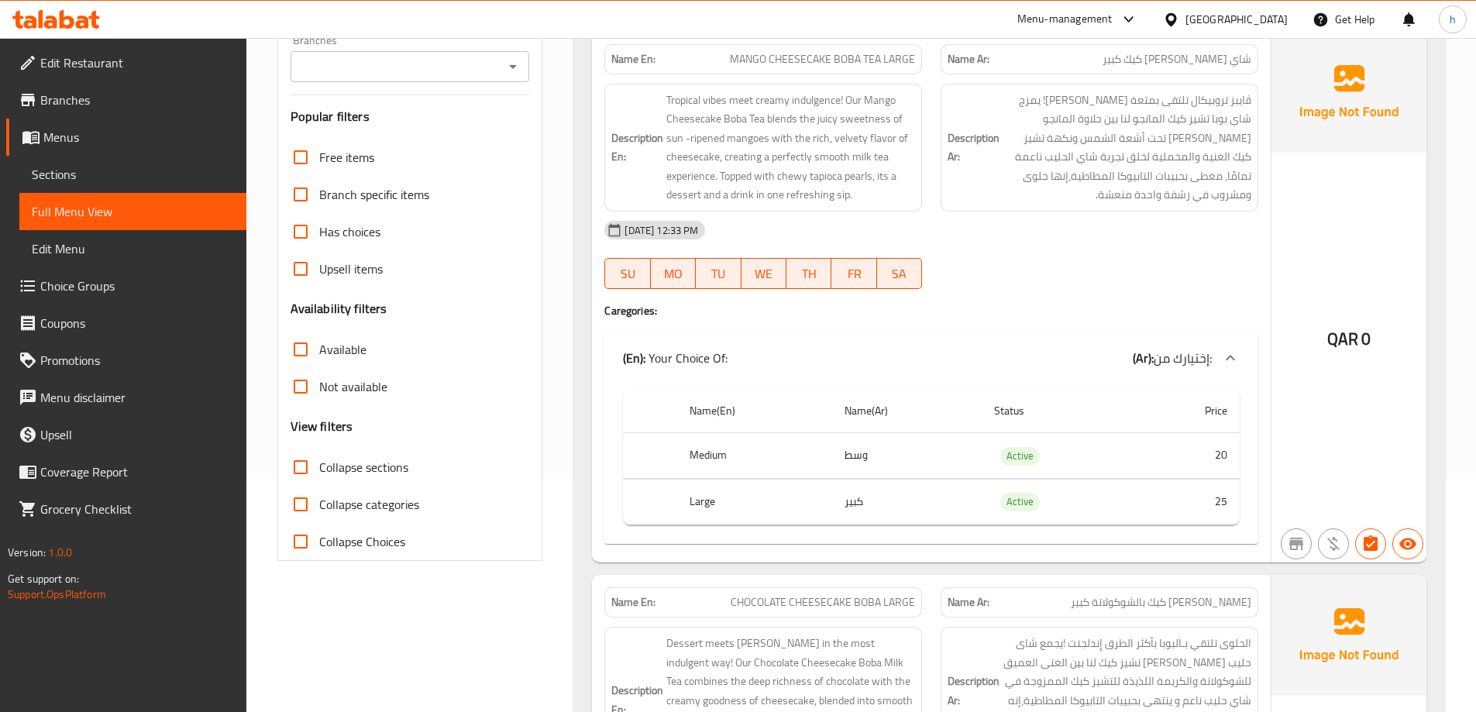
click at [299, 464] on input "Collapse sections" at bounding box center [300, 467] width 37 height 37
checkbox input "true"
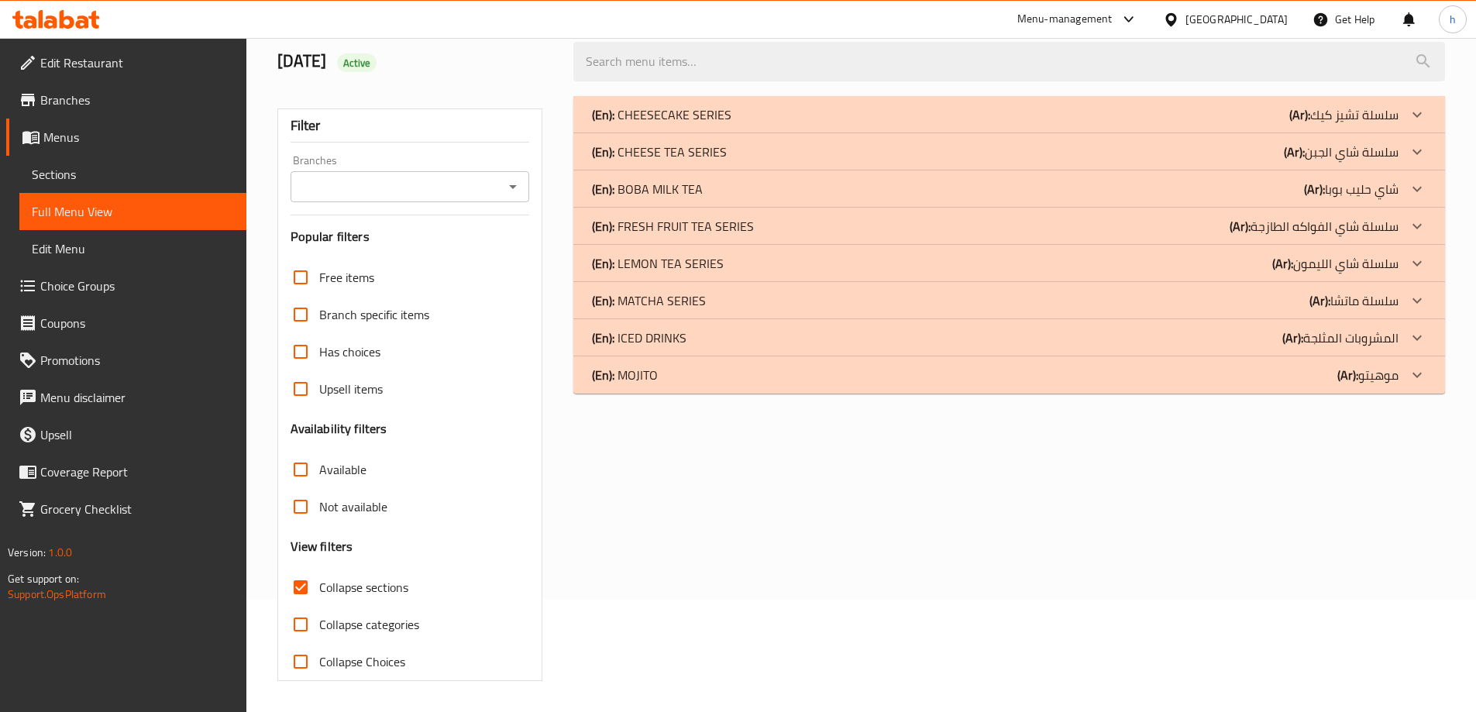
scroll to position [112, 0]
click at [682, 380] on div "(En): MOJITO (Ar): موهيتو" at bounding box center [995, 375] width 807 height 19
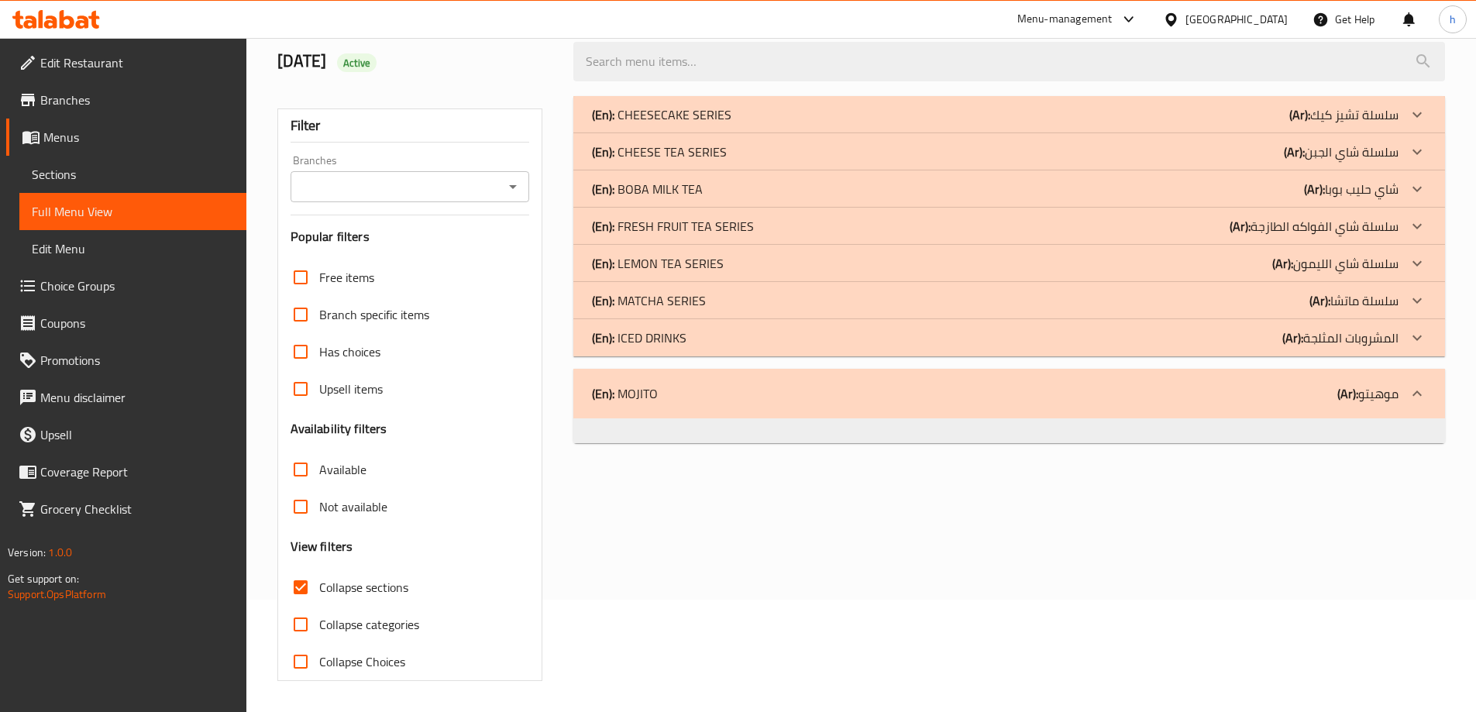
click at [687, 394] on div "(En): MOJITO (Ar): موهيتو" at bounding box center [995, 393] width 807 height 19
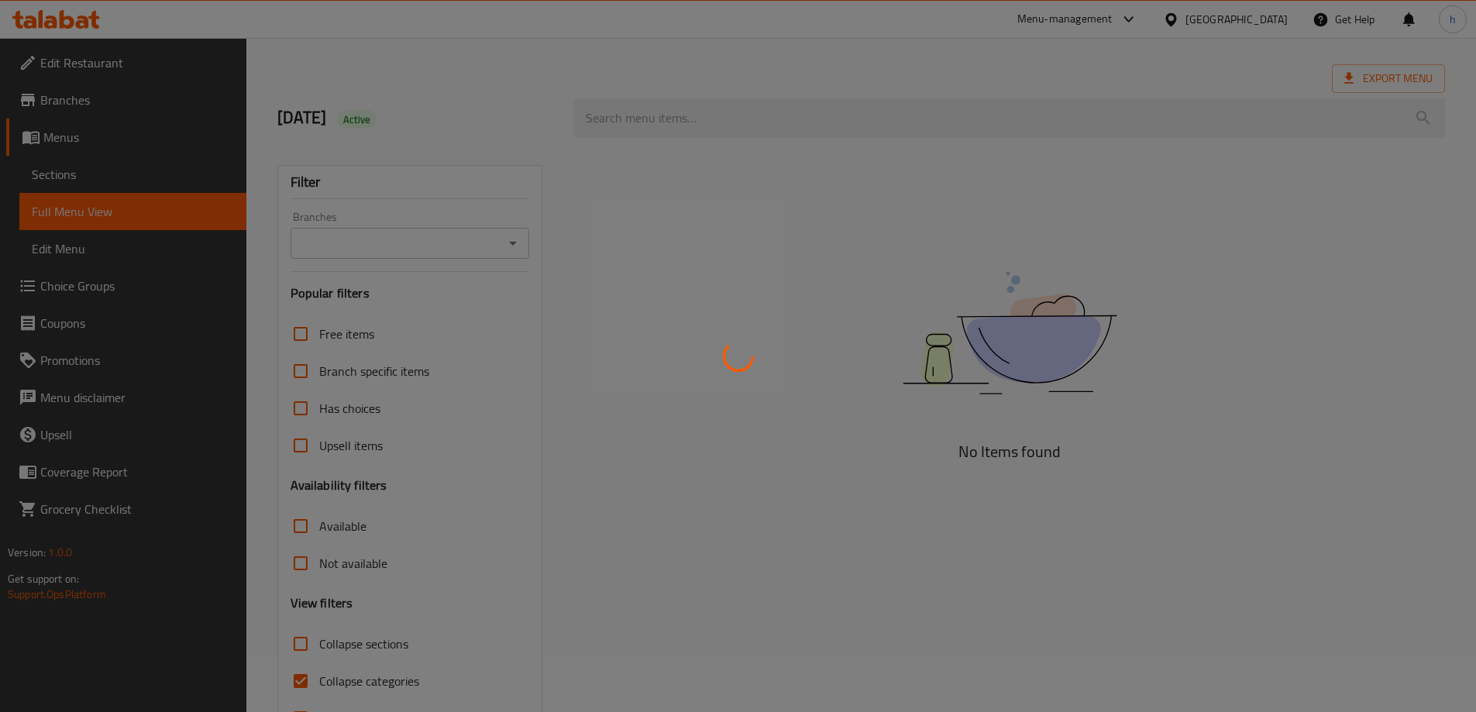
scroll to position [112, 0]
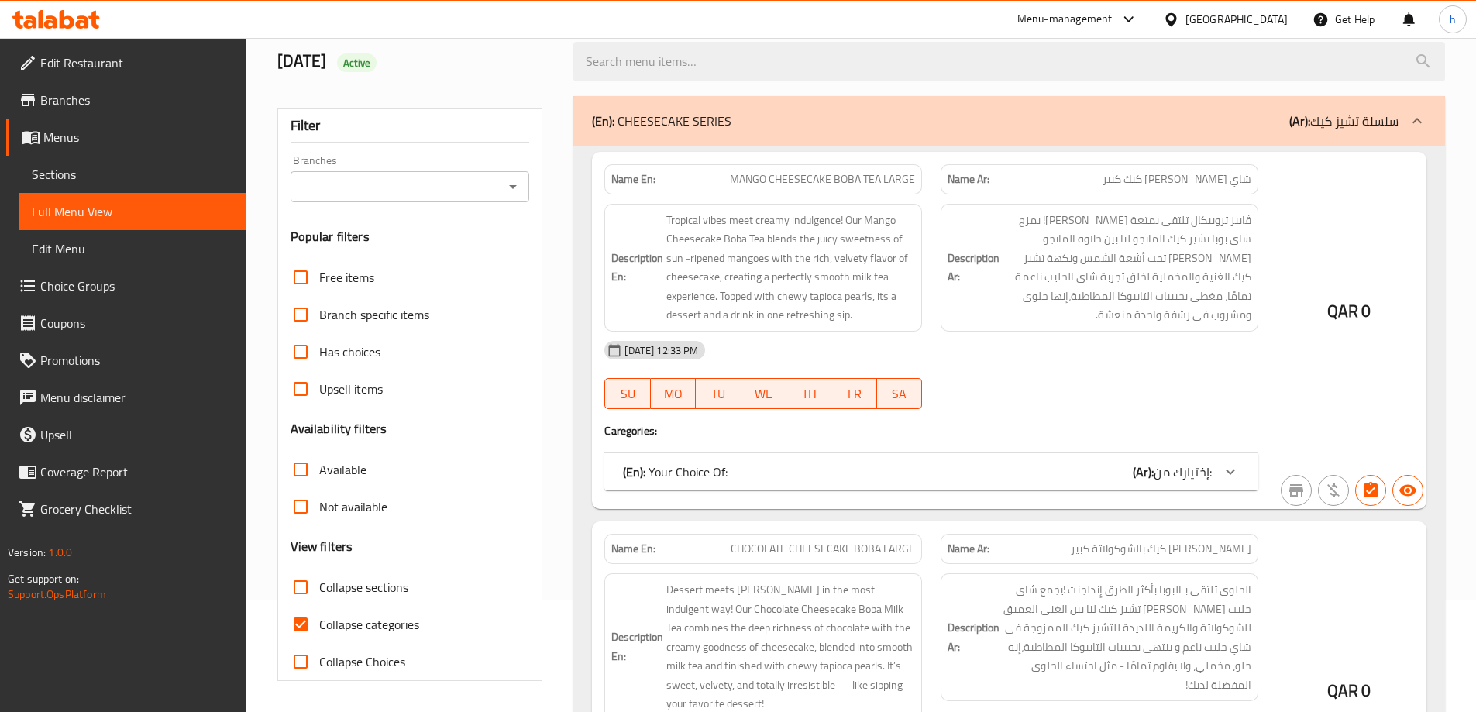
click at [301, 619] on div at bounding box center [738, 356] width 1476 height 712
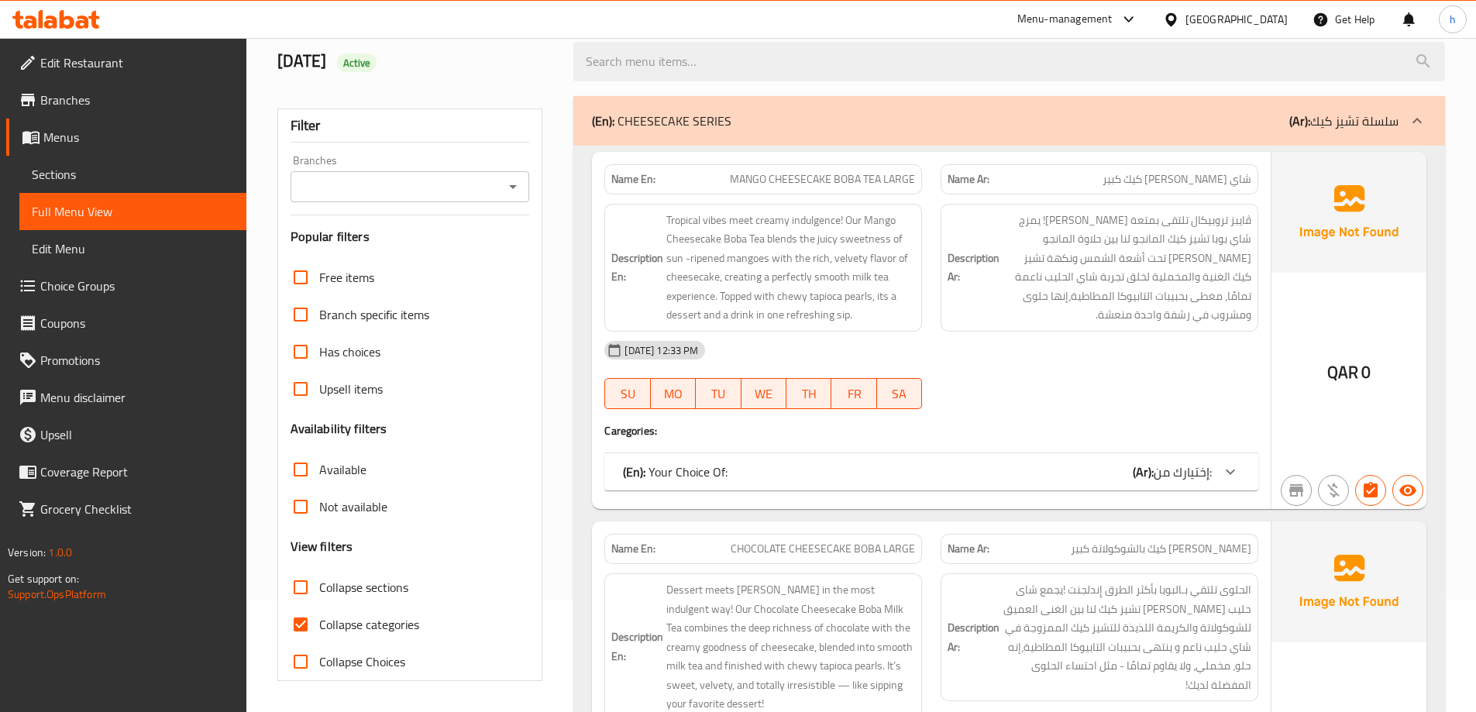
click at [304, 582] on input "Collapse sections" at bounding box center [300, 587] width 37 height 37
checkbox input "true"
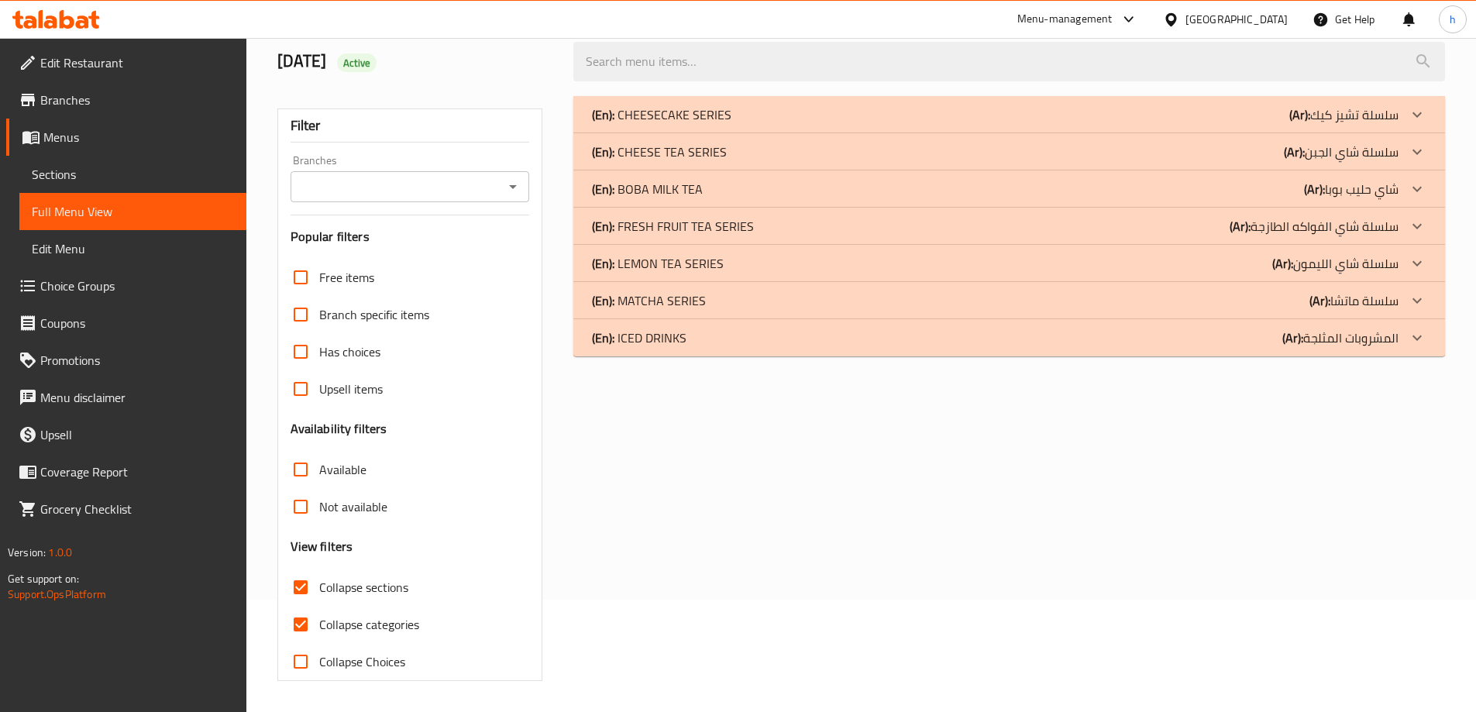
click at [298, 623] on input "Collapse categories" at bounding box center [300, 624] width 37 height 37
checkbox input "false"
click at [697, 333] on div "(En): ICED DRINKS (Ar): المشروبات المثلجة" at bounding box center [995, 338] width 807 height 19
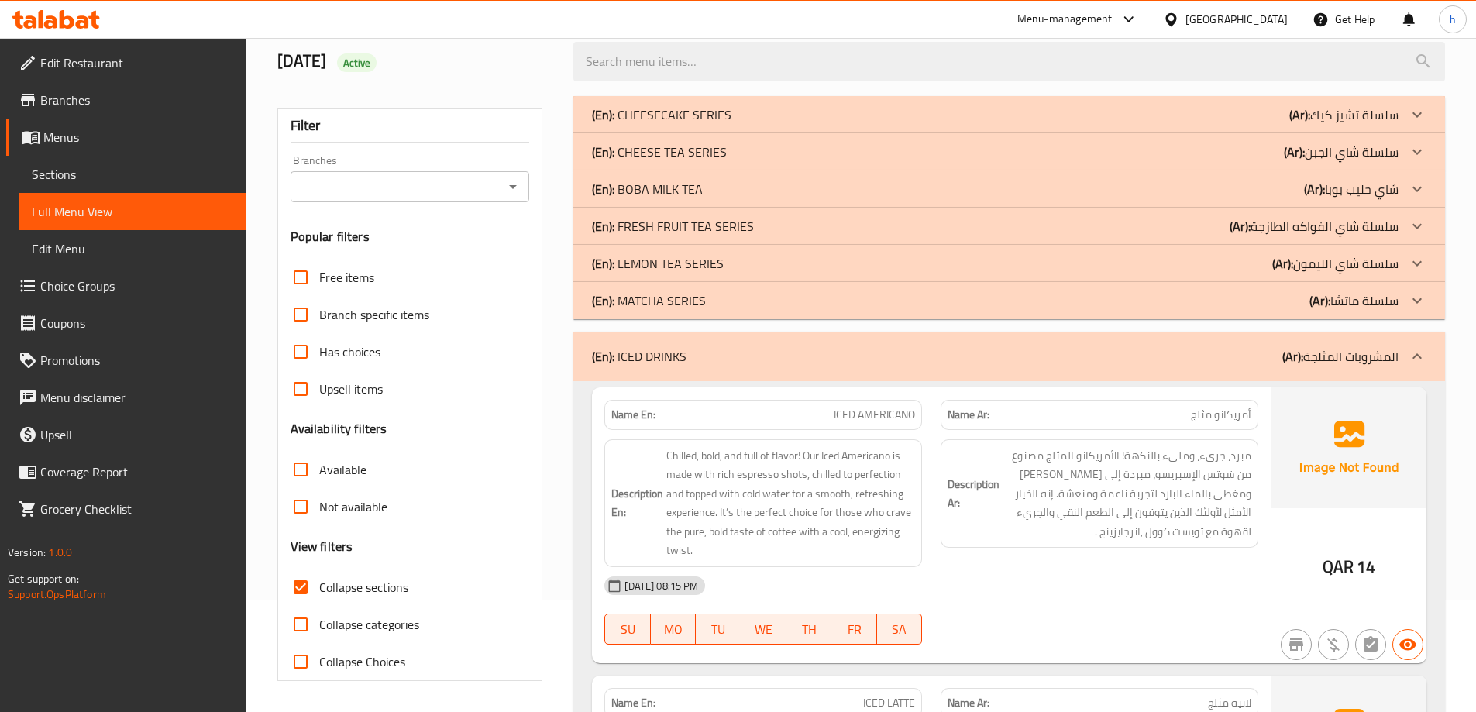
click at [695, 302] on p "(En): MATCHA SERIES" at bounding box center [649, 300] width 114 height 19
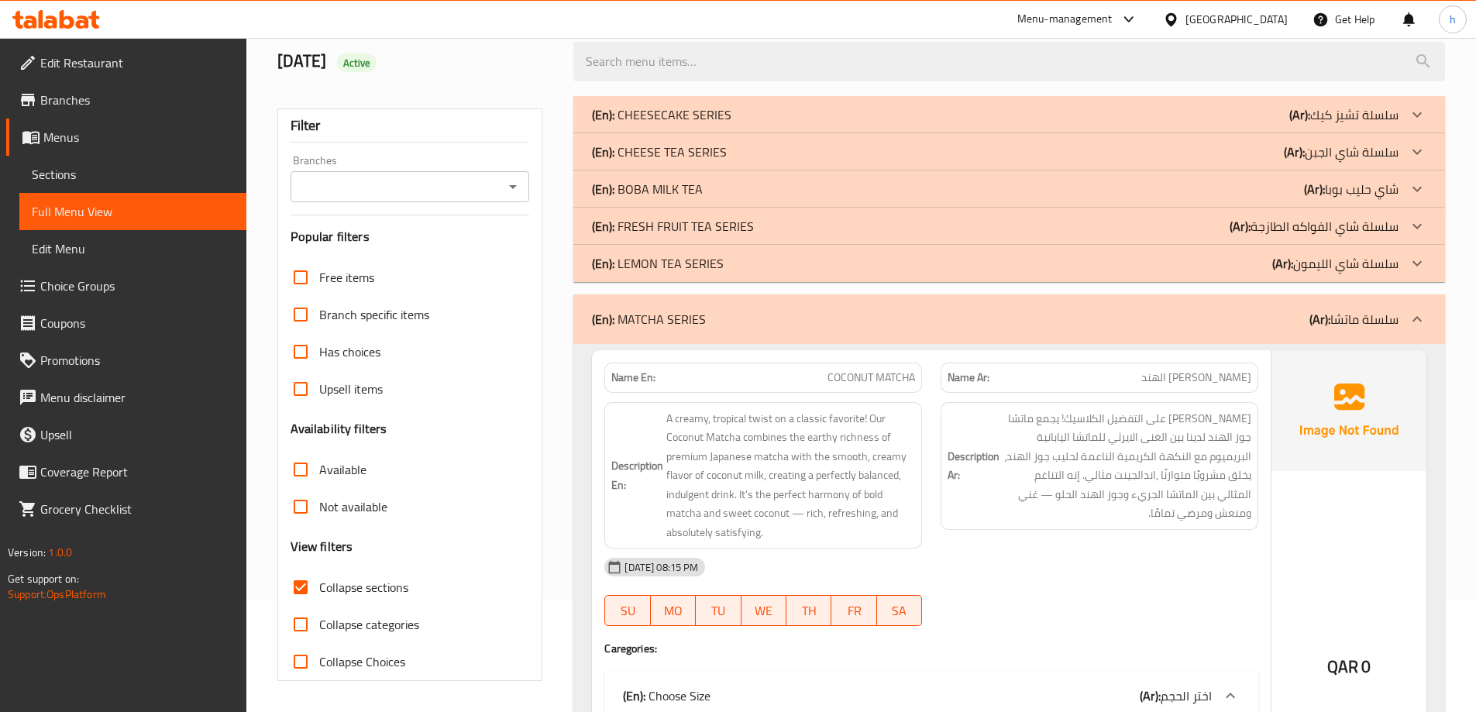
click at [691, 269] on p "(En): LEMON TEA SERIES" at bounding box center [658, 263] width 132 height 19
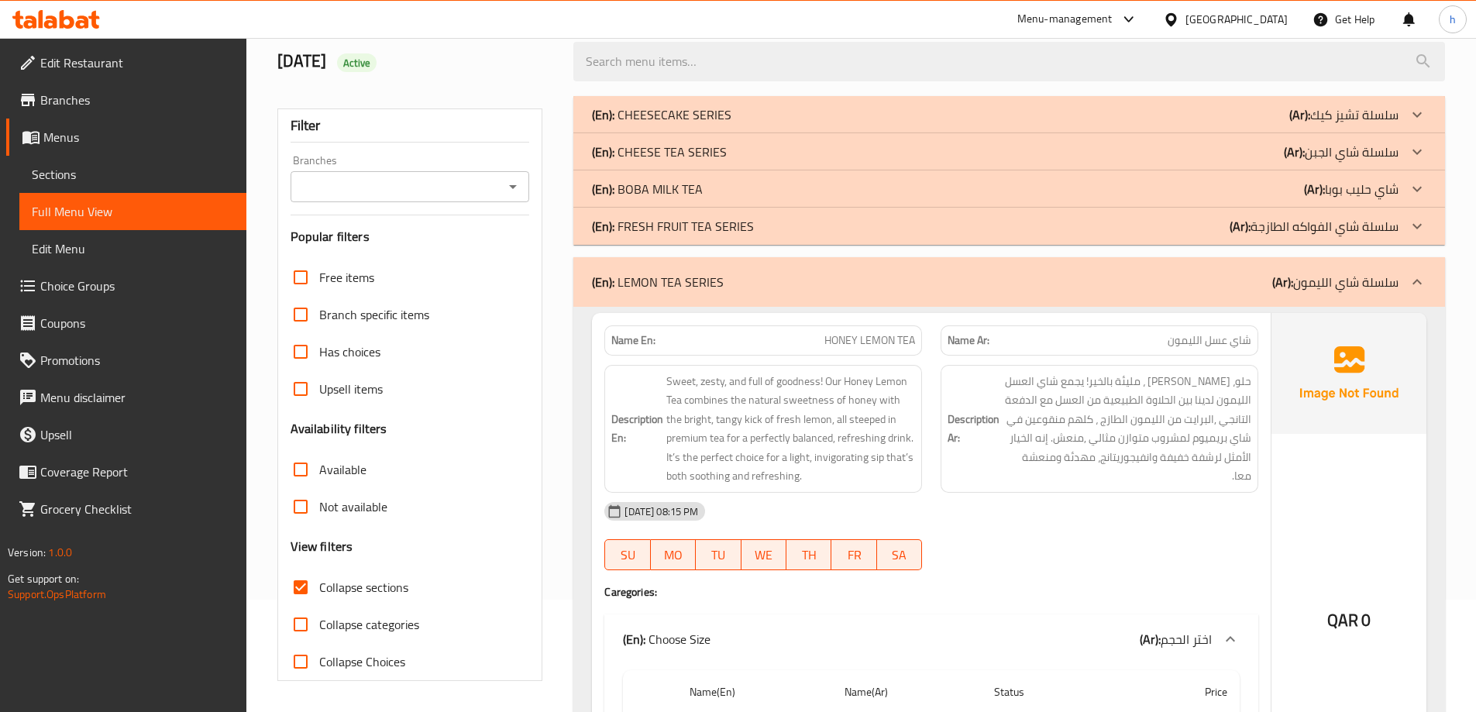
click at [687, 226] on p "(En): FRESH FRUIT TEA SERIES" at bounding box center [673, 226] width 162 height 19
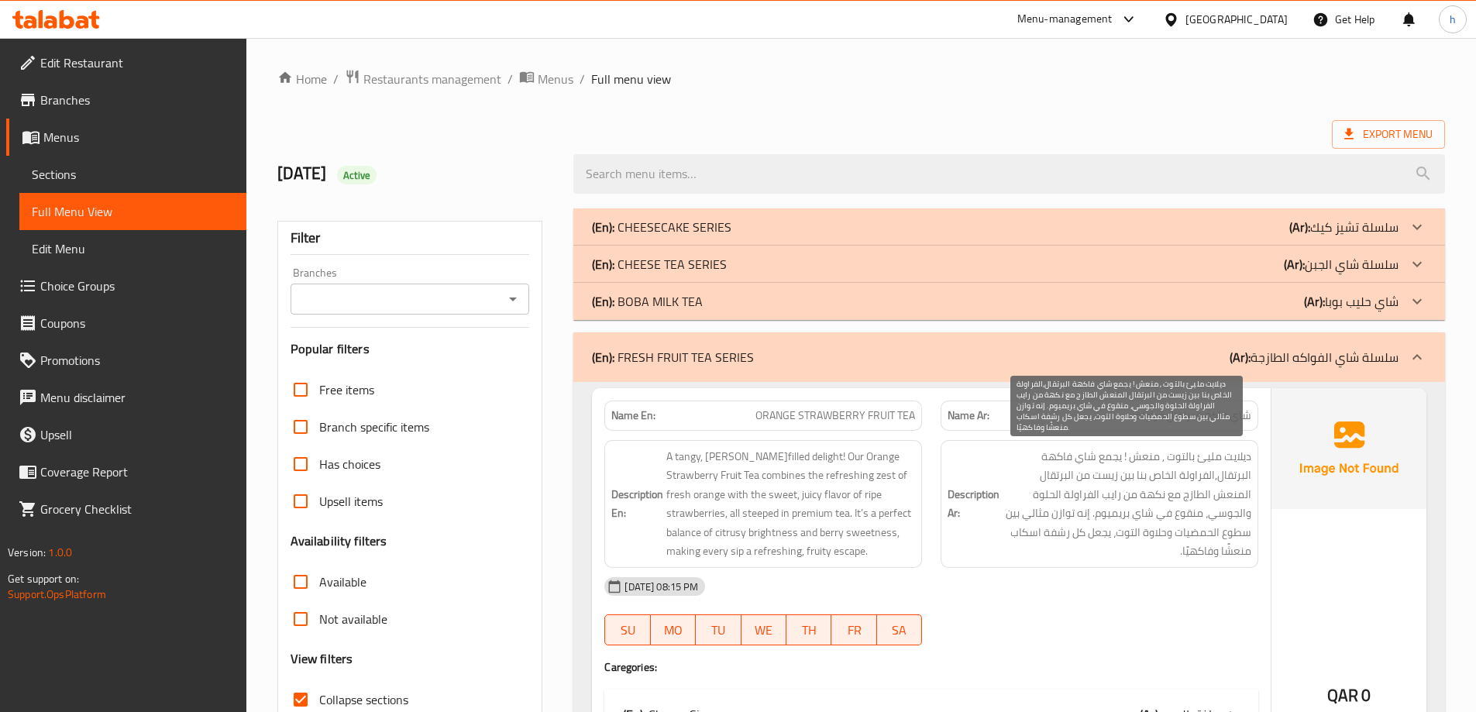
scroll to position [232, 0]
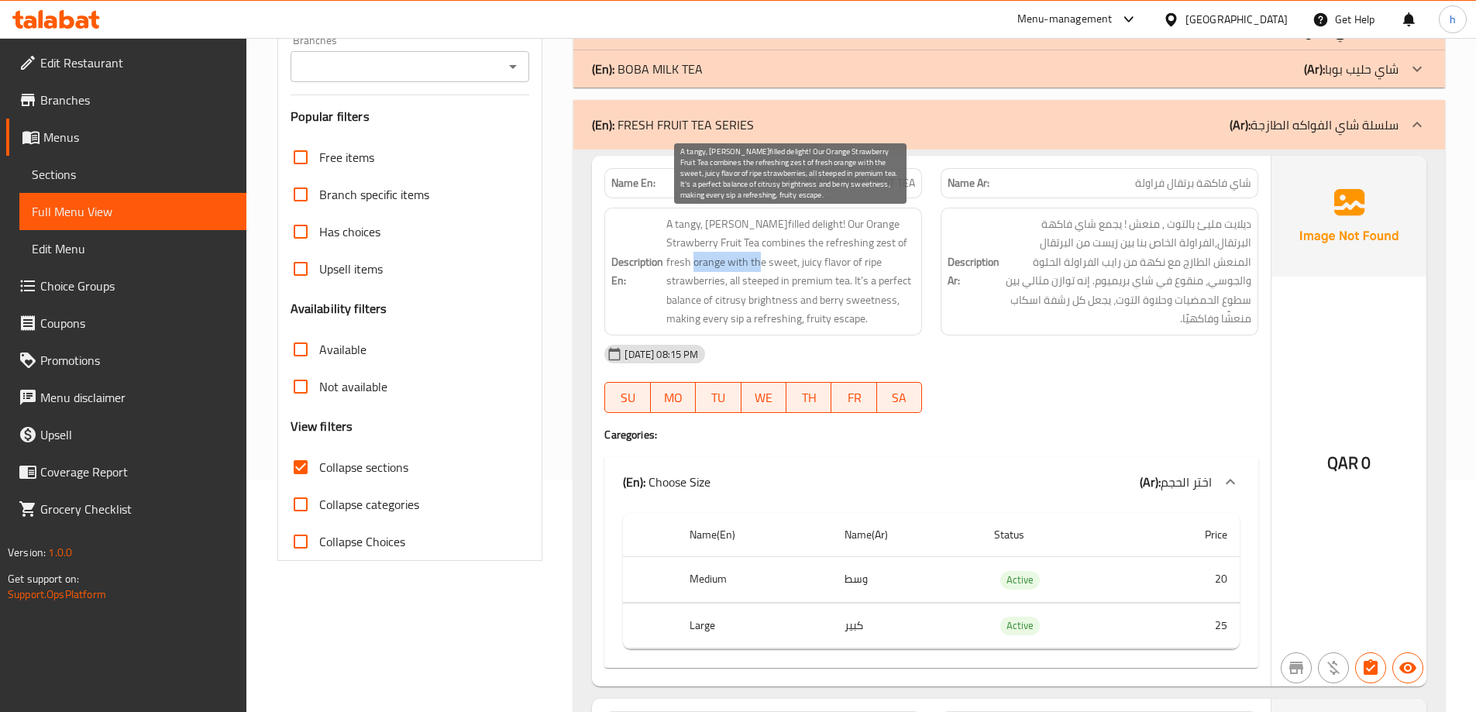
drag, startPoint x: 734, startPoint y: 262, endPoint x: 668, endPoint y: 254, distance: 66.3
click at [668, 254] on span "A tangy, [PERSON_NAME]filled delight! Our Orange Strawberry Fruit Tea combines …" at bounding box center [790, 272] width 249 height 114
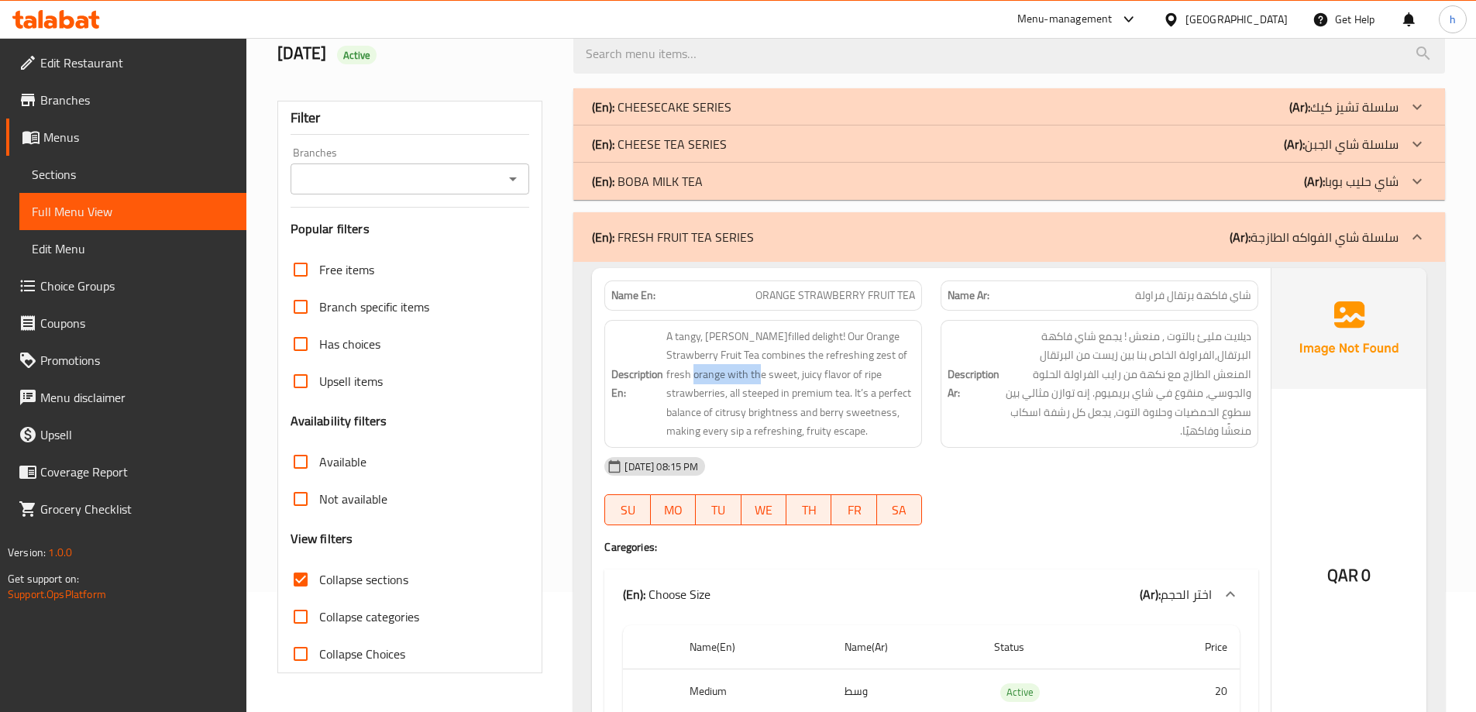
scroll to position [0, 0]
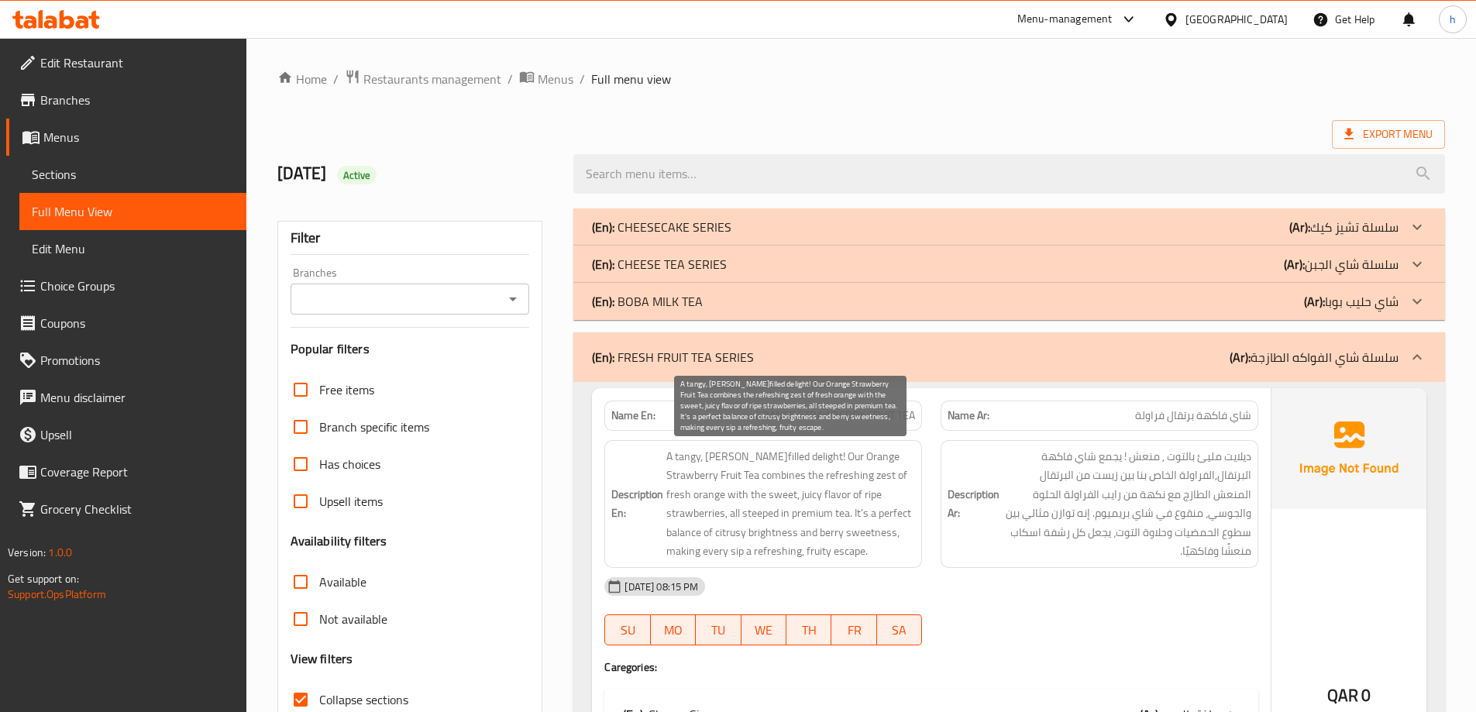
click at [805, 497] on span "A tangy, [PERSON_NAME]filled delight! Our Orange Strawberry Fruit Tea combines …" at bounding box center [790, 504] width 249 height 114
copy span "ripe"
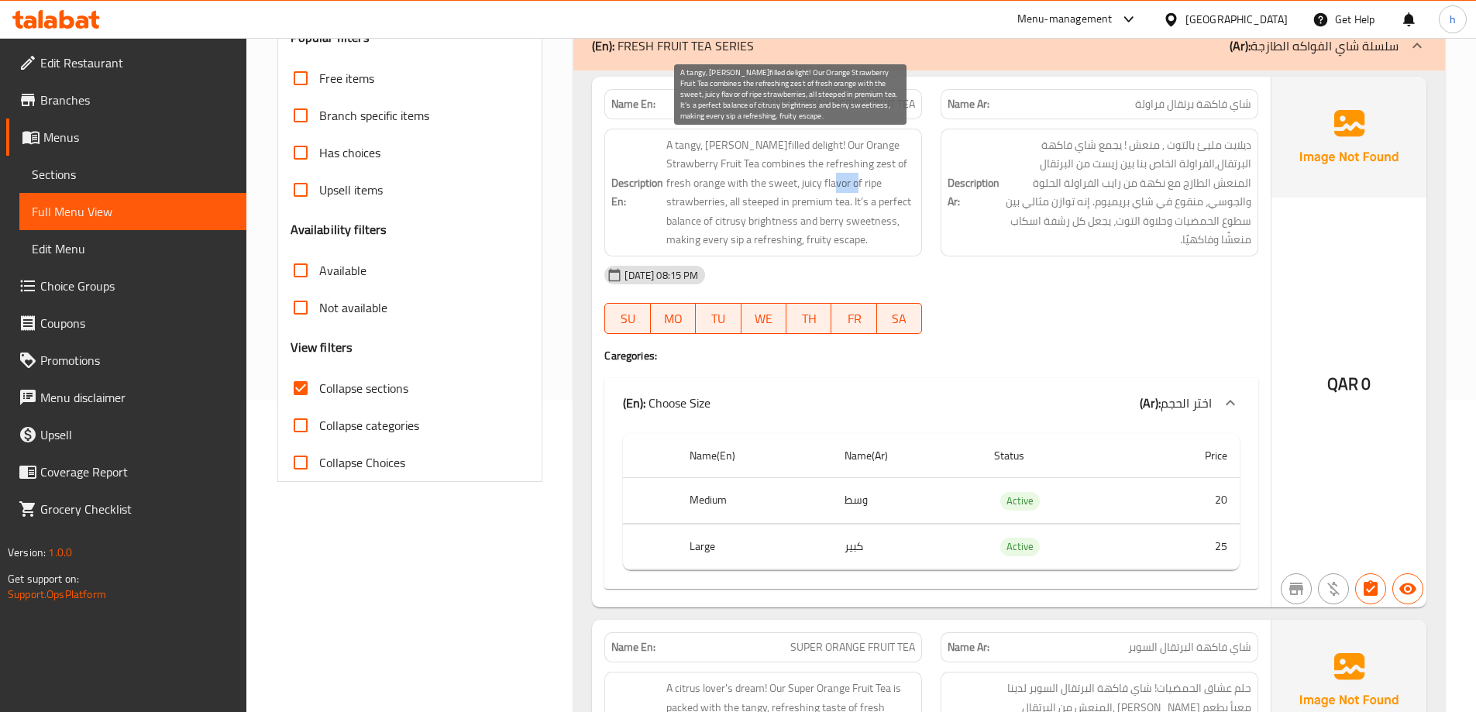
scroll to position [387, 0]
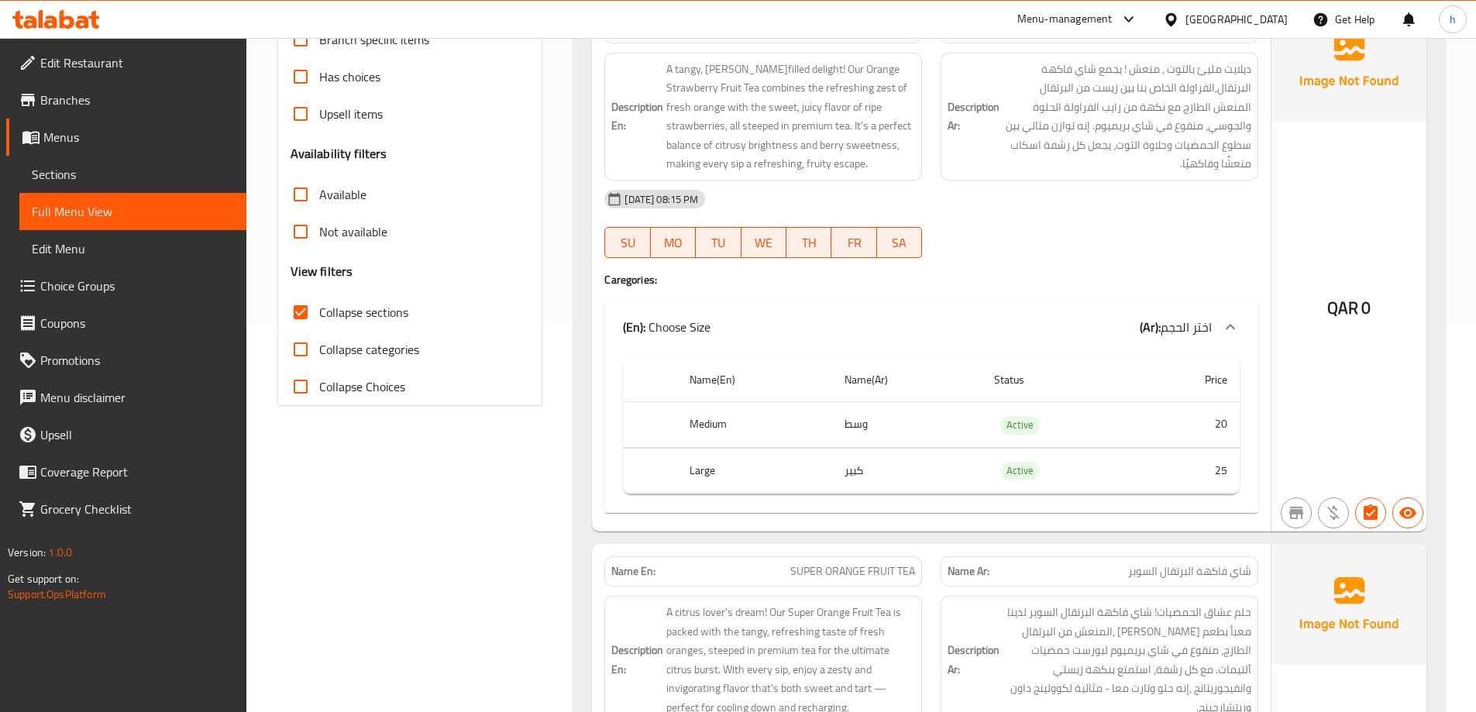
click at [1116, 259] on div at bounding box center [1099, 258] width 336 height 19
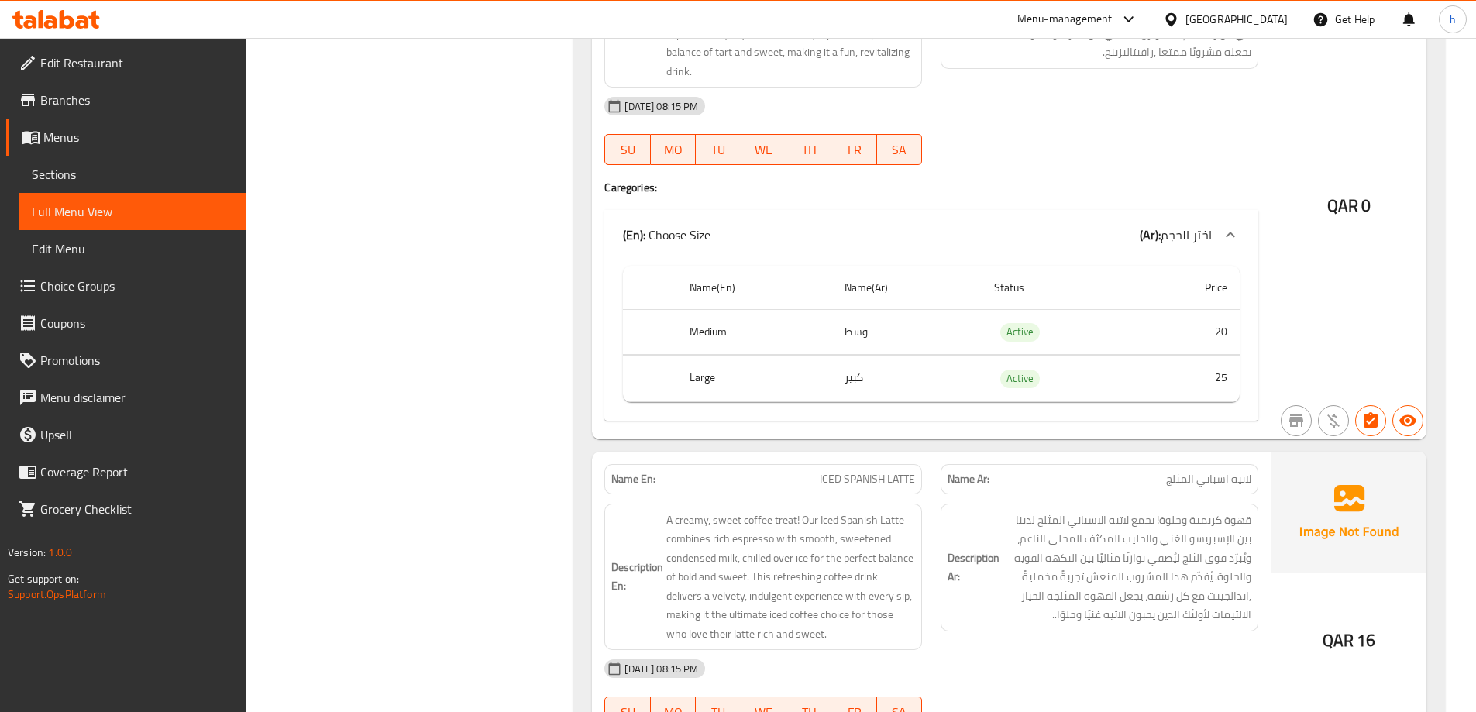
scroll to position [10782, 0]
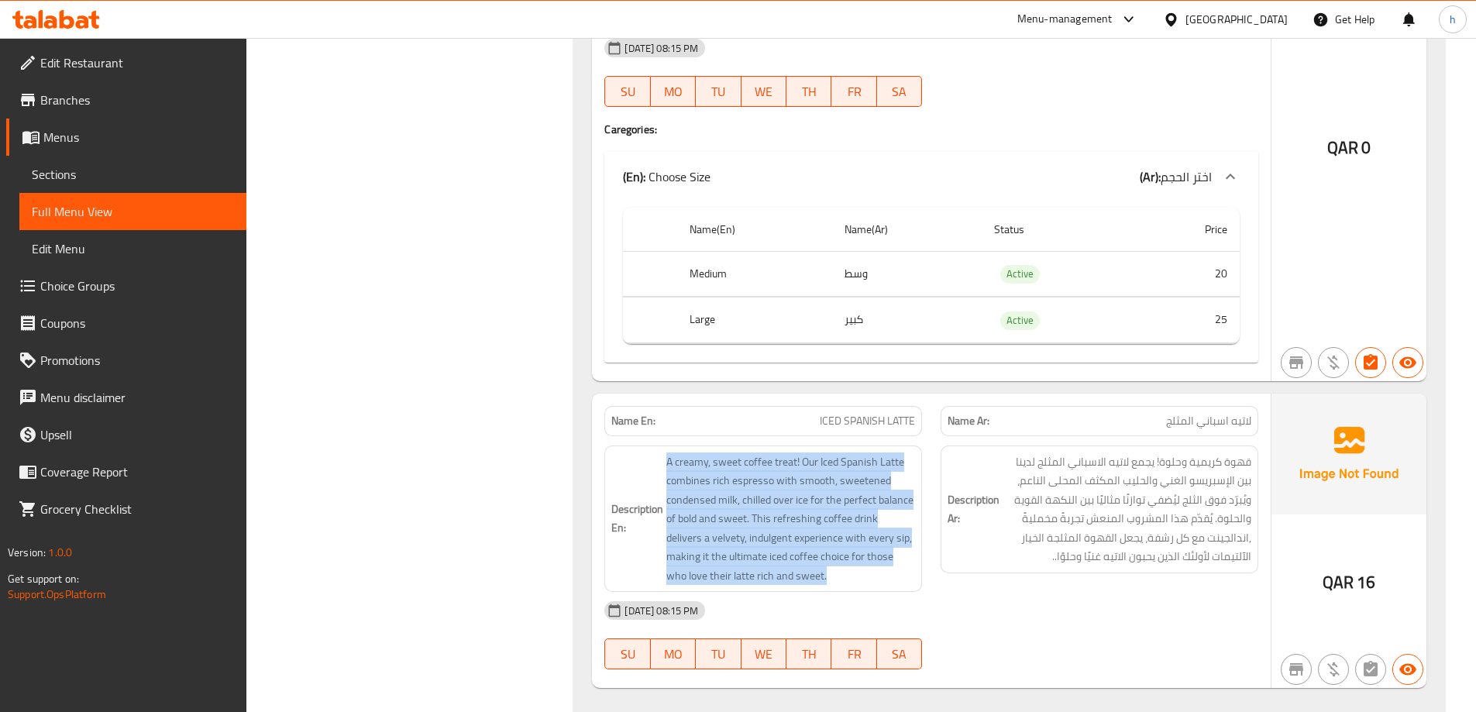
drag, startPoint x: 817, startPoint y: 532, endPoint x: 657, endPoint y: 404, distance: 204.5
click at [657, 436] on div "Description En: A creamy, sweet coffee treat! Our Iced Spanish Latte combines r…" at bounding box center [763, 519] width 336 height 166
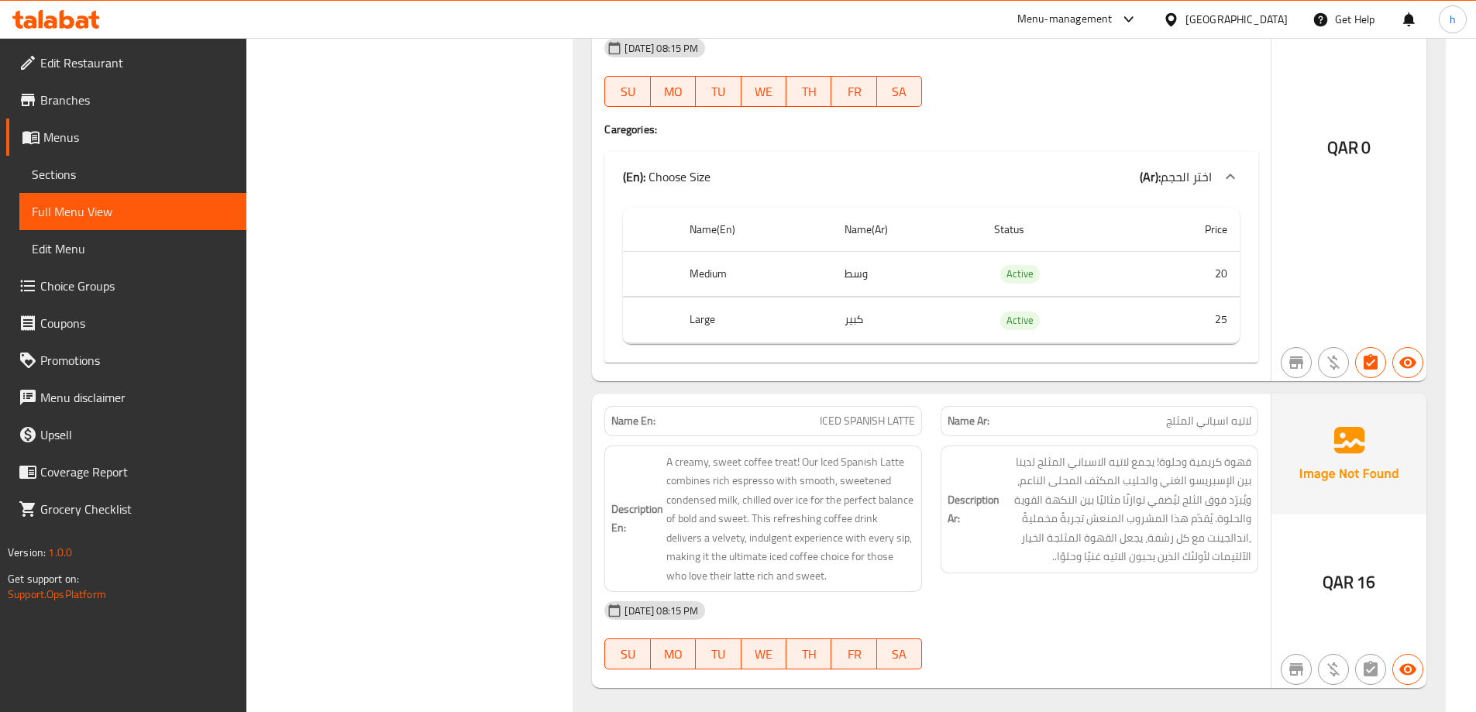
click at [969, 592] on div "[DATE] 08:15 PM" at bounding box center [931, 610] width 673 height 37
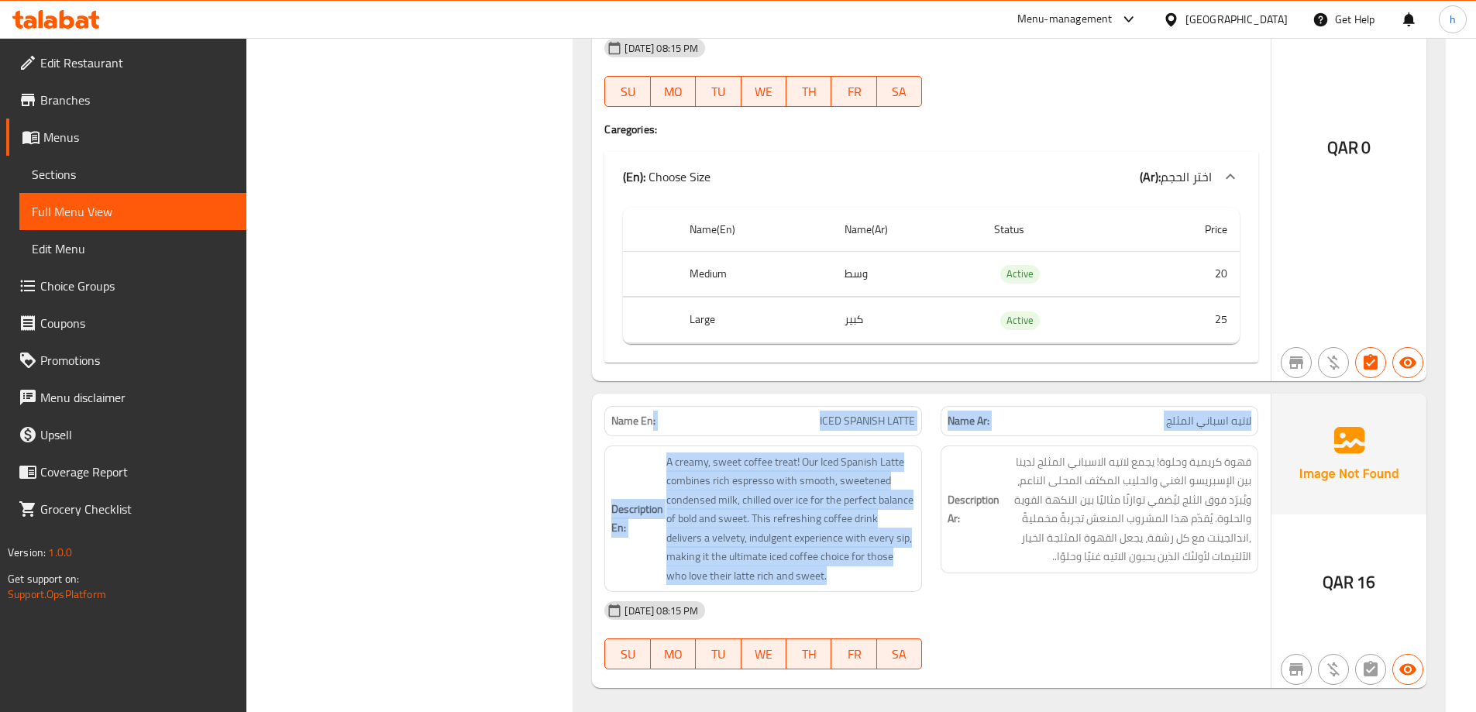
drag, startPoint x: 829, startPoint y: 535, endPoint x: 654, endPoint y: 389, distance: 228.3
click at [654, 394] on div "Name En: ICED SPANISH LATTE Name Ar: لاتيه اسباني المثلج Description En: A crea…" at bounding box center [931, 541] width 679 height 295
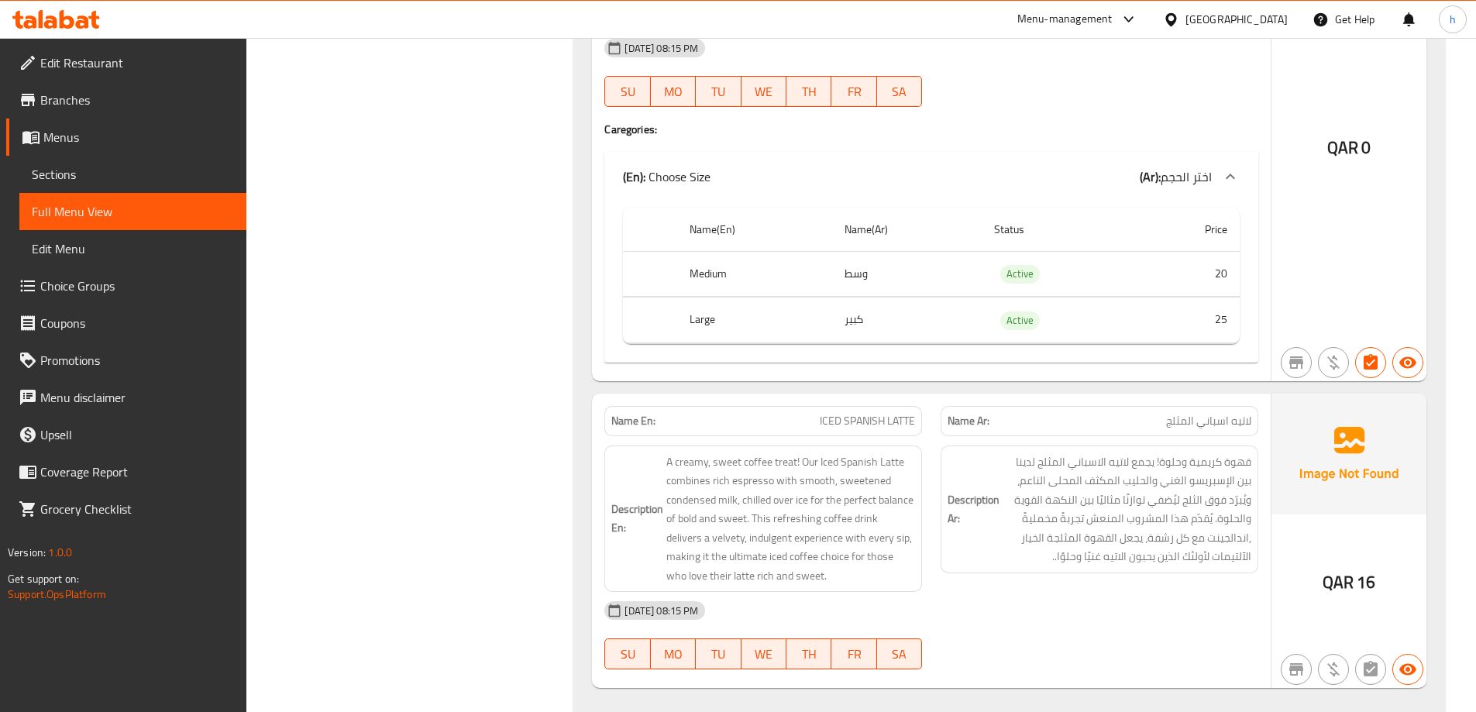
click at [1046, 592] on div "[DATE] 08:15 PM" at bounding box center [931, 610] width 673 height 37
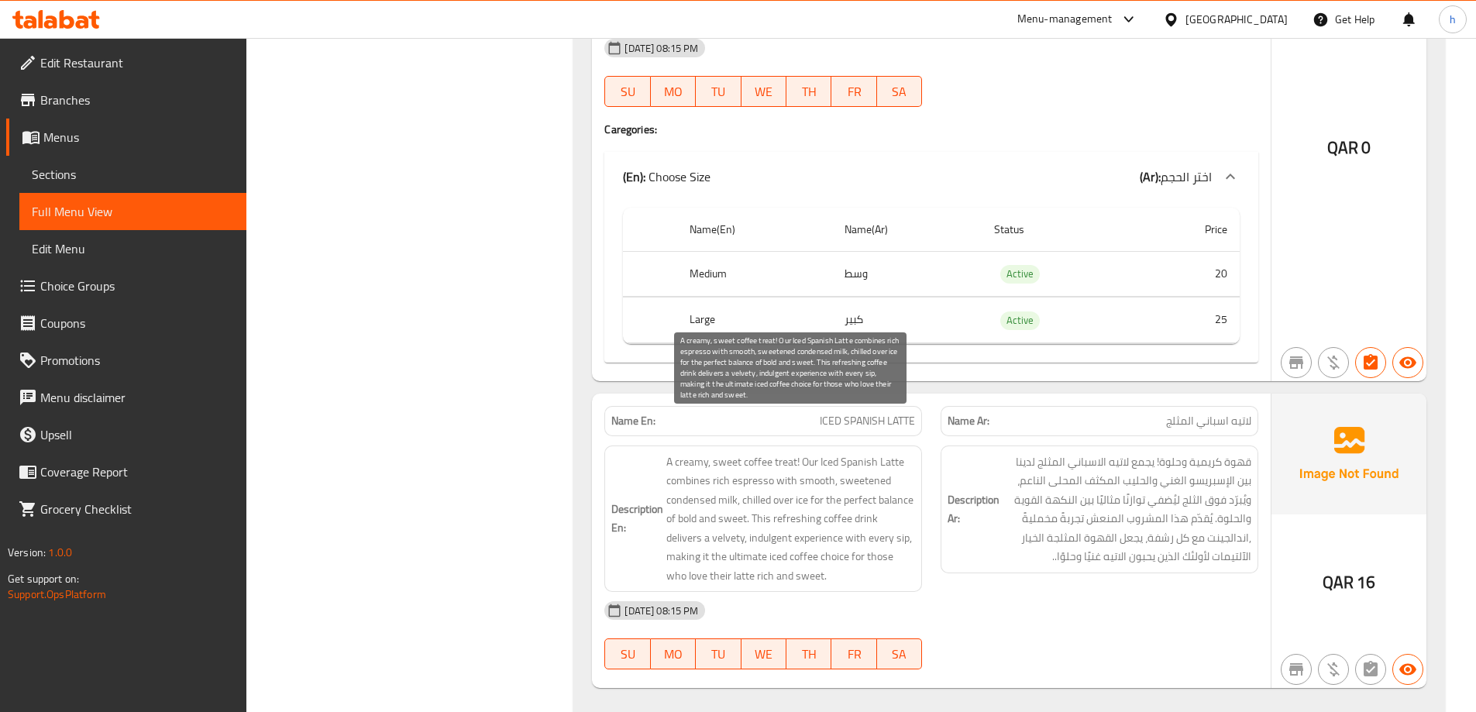
click at [788, 452] on span "A creamy, sweet coffee treat! Our Iced Spanish Latte combines rich espresso wit…" at bounding box center [790, 518] width 249 height 133
drag, startPoint x: 791, startPoint y: 424, endPoint x: 480, endPoint y: 398, distance: 312.5
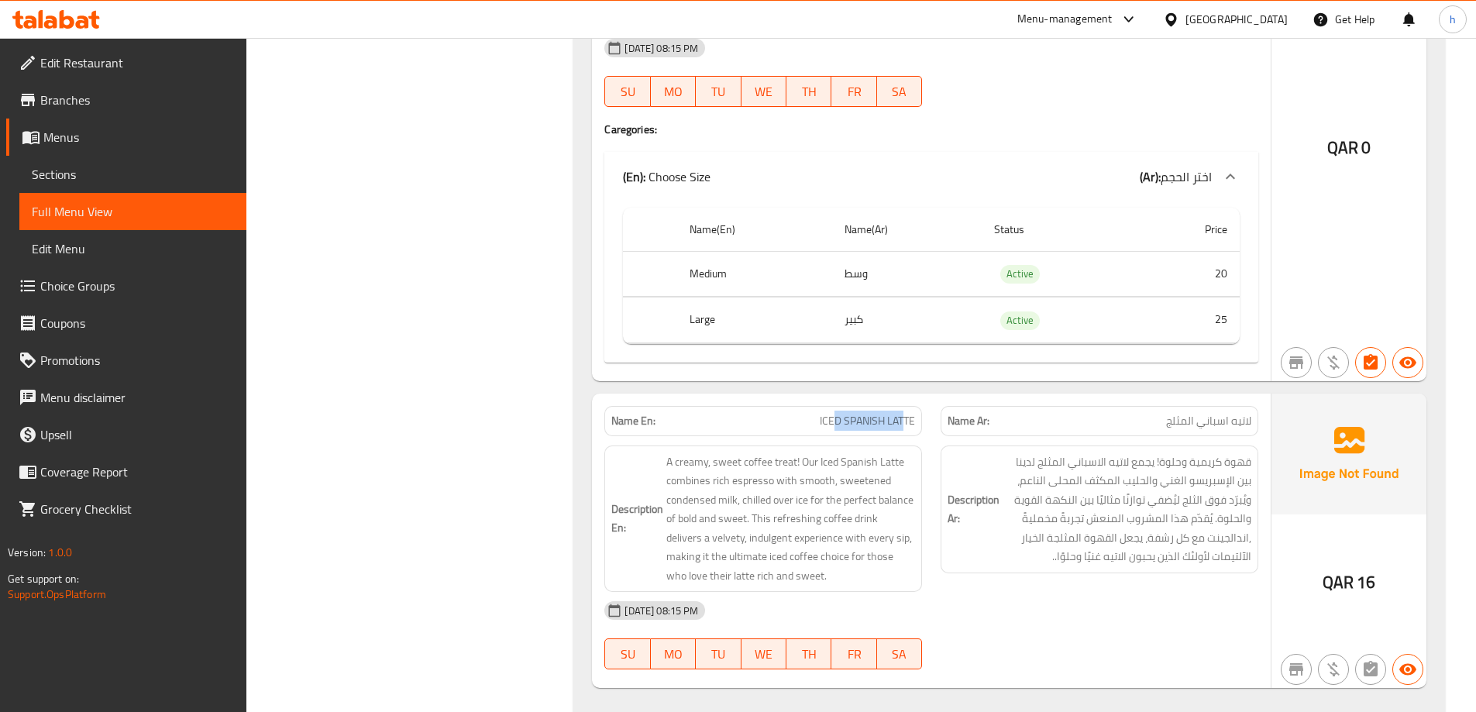
drag, startPoint x: 867, startPoint y: 382, endPoint x: 904, endPoint y: 385, distance: 37.3
click at [904, 413] on span "ICED SPANISH LATTE" at bounding box center [867, 421] width 95 height 16
click at [869, 413] on span "ICED SPANISH LATTE" at bounding box center [867, 421] width 95 height 16
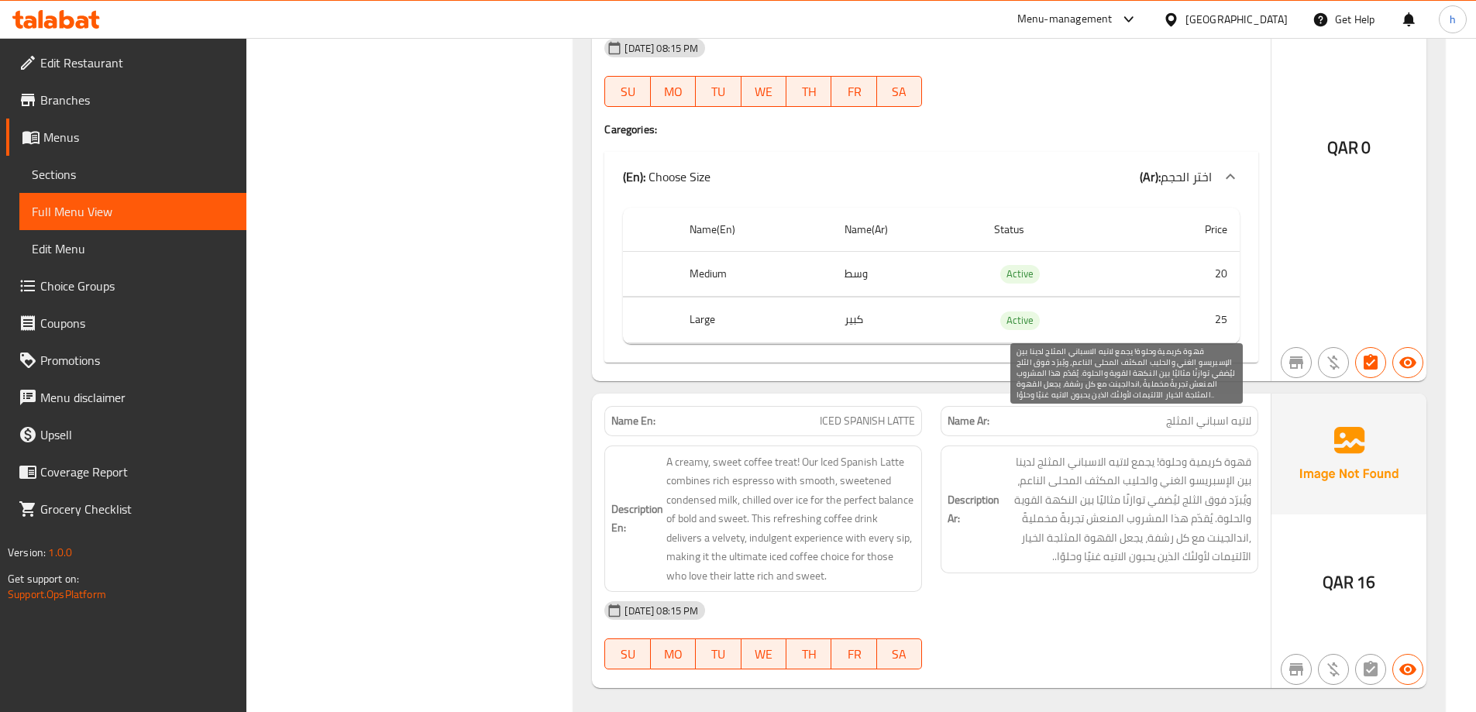
click at [1132, 459] on span "قهوة كريمية وحلوة! يجمع لاتيه الاسباني المثلج لدينا بين الإسبريسو الغني والحليب…" at bounding box center [1127, 509] width 249 height 114
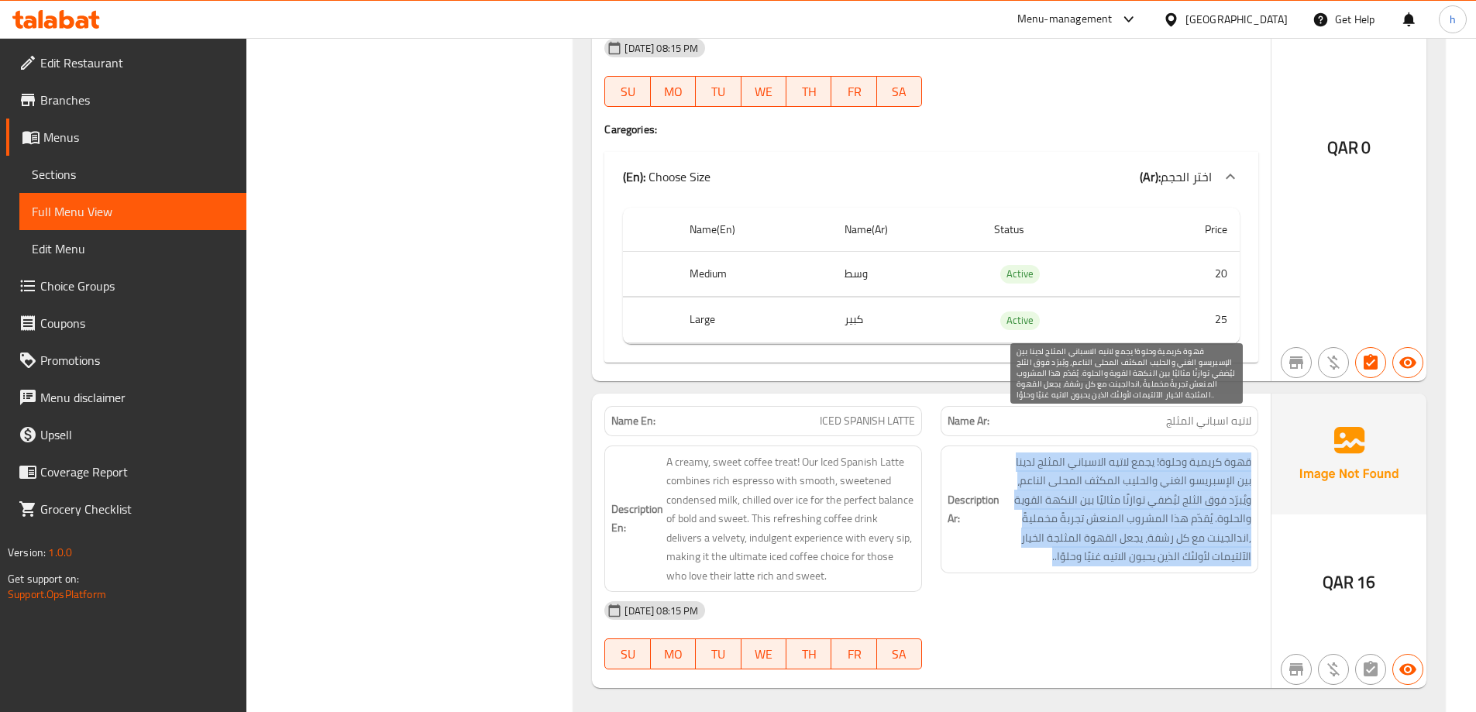
click at [1132, 459] on span "قهوة كريمية وحلوة! يجمع لاتيه الاسباني المثلج لدينا بين الإسبريسو الغني والحليب…" at bounding box center [1127, 509] width 249 height 114
copy div "قهوة كريمية وحلوة! يجمع لاتيه الاسباني المثلج لدينا بين الإسبريسو الغني والحليب…"
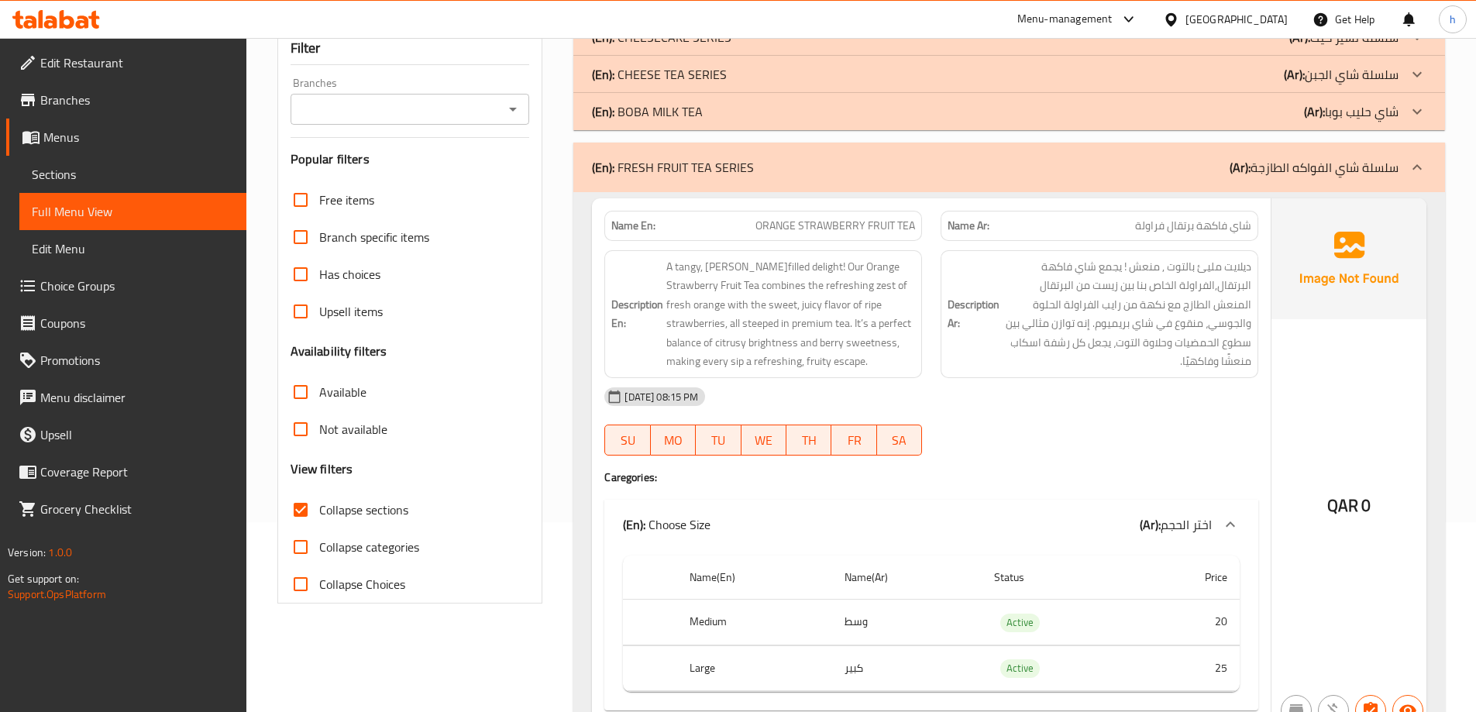
scroll to position [0, 0]
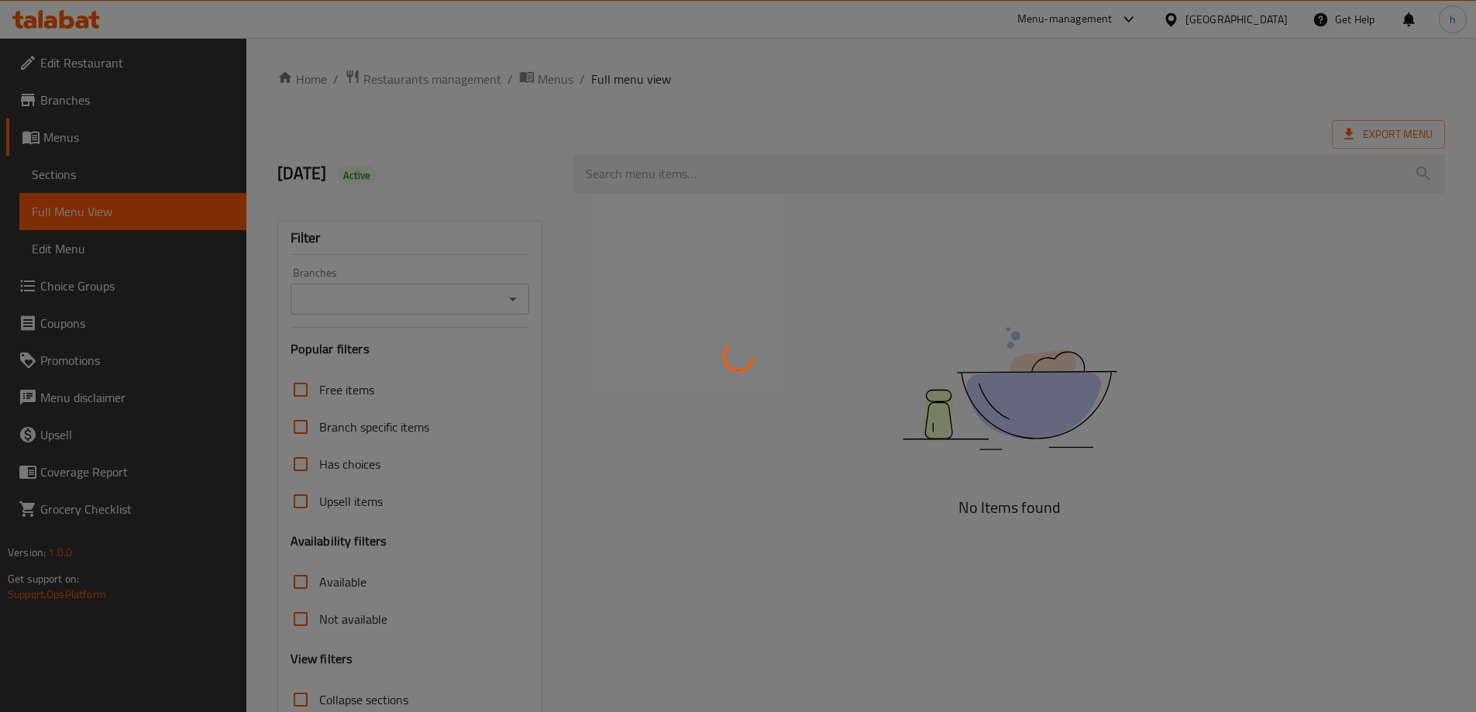
scroll to position [112, 0]
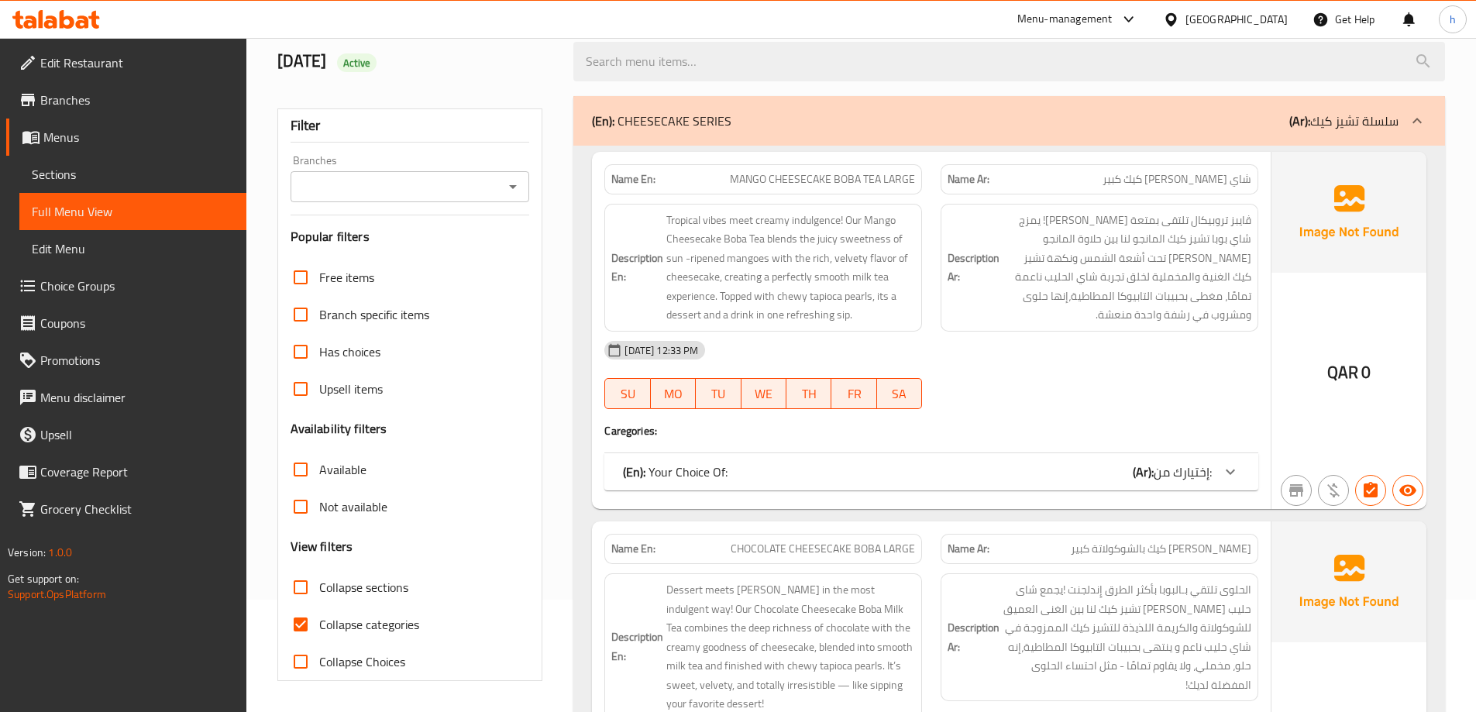
click at [307, 621] on input "Collapse categories" at bounding box center [300, 624] width 37 height 37
checkbox input "false"
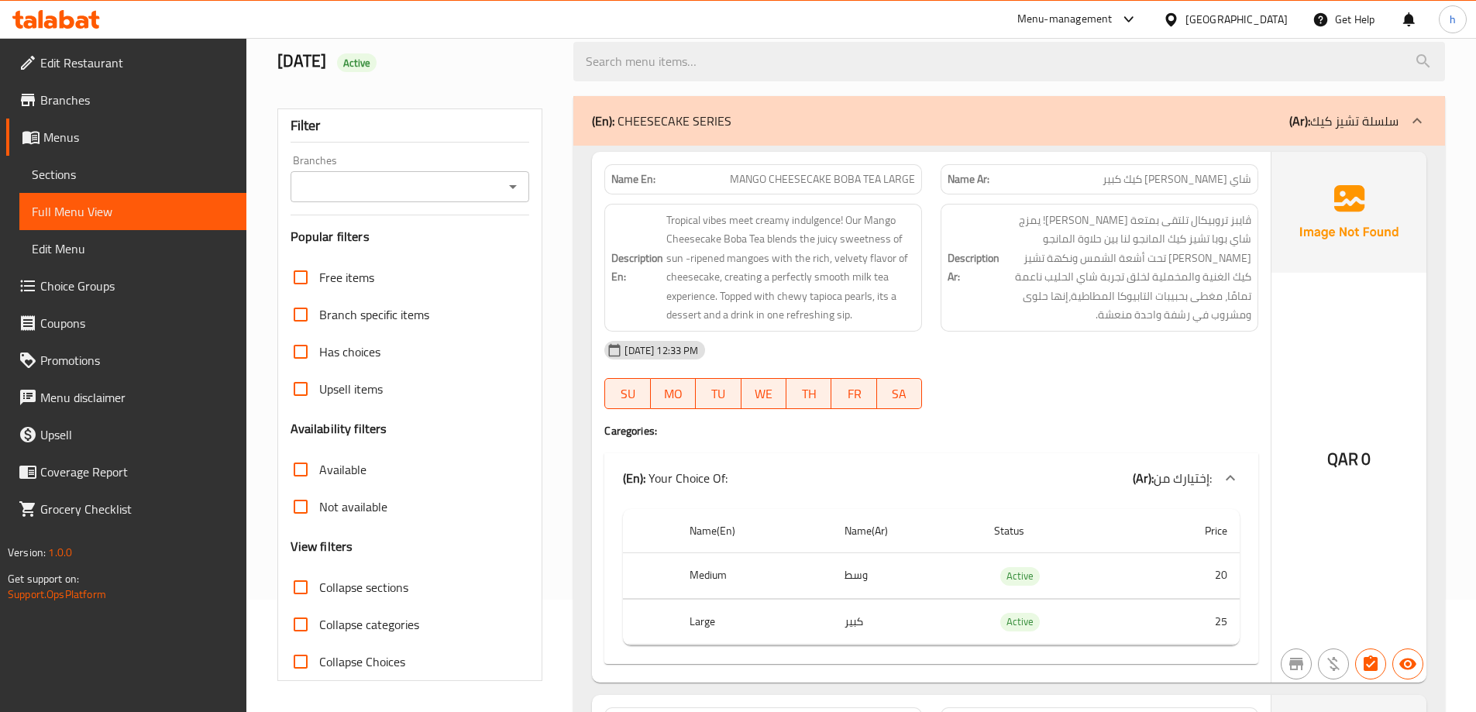
click at [305, 590] on input "Collapse sections" at bounding box center [300, 587] width 37 height 37
checkbox input "true"
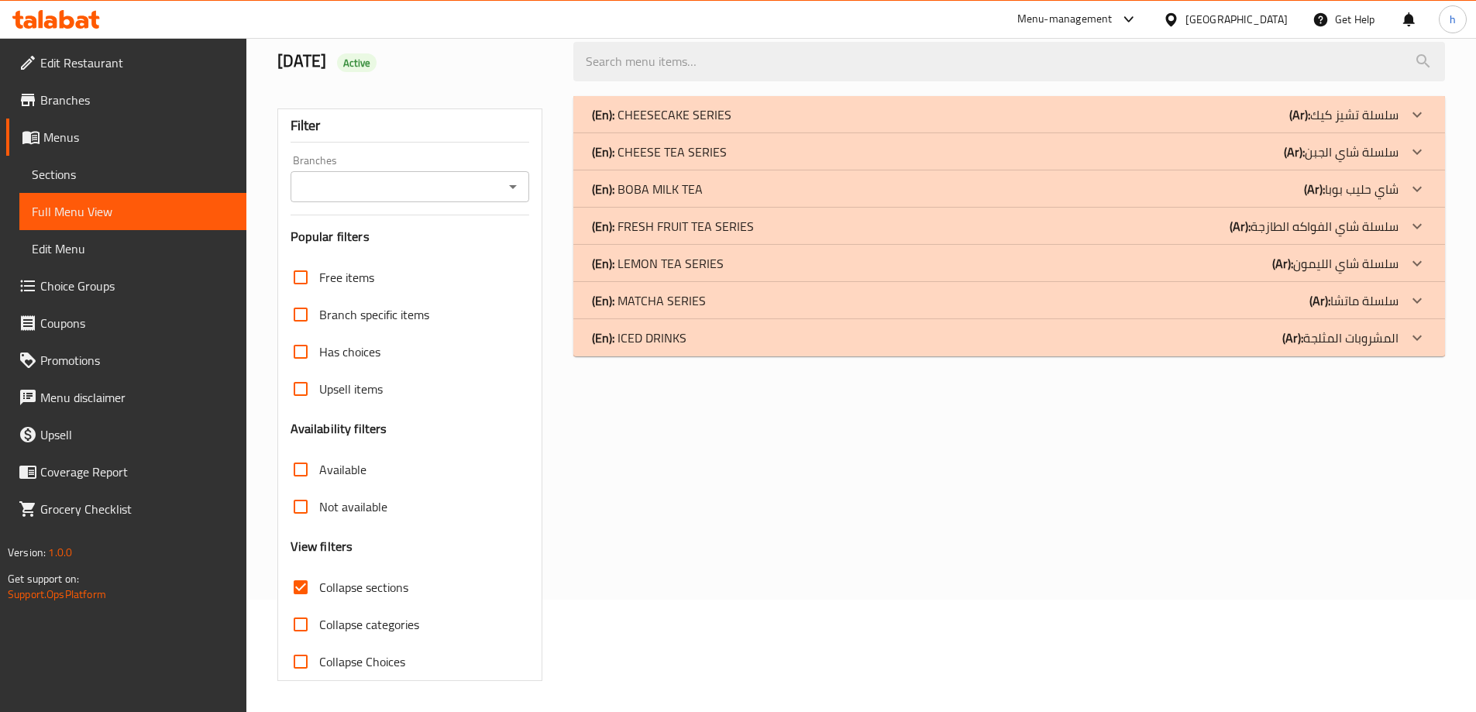
click at [744, 342] on div "(En): ICED DRINKS (Ar): المشروبات المثلجة" at bounding box center [995, 338] width 807 height 19
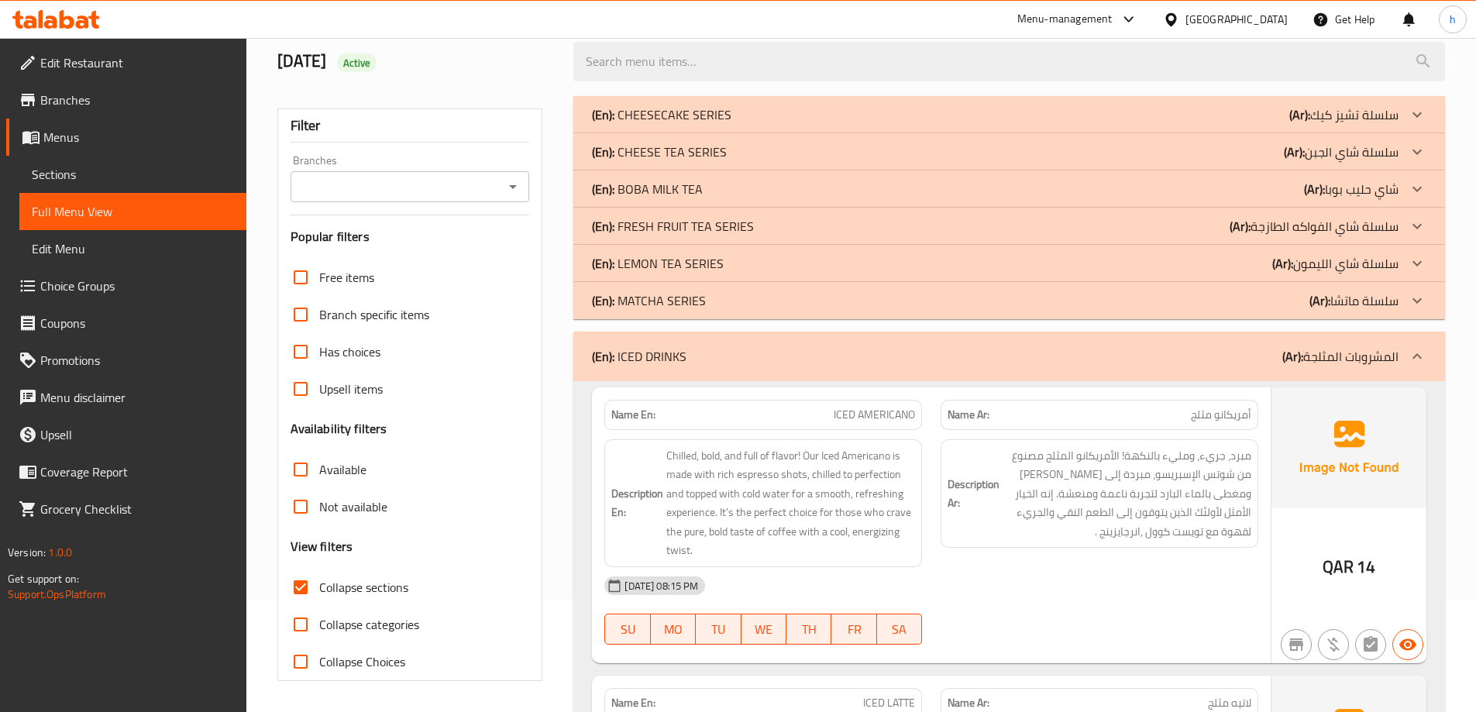
click at [693, 291] on p "(En): MATCHA SERIES" at bounding box center [649, 300] width 114 height 19
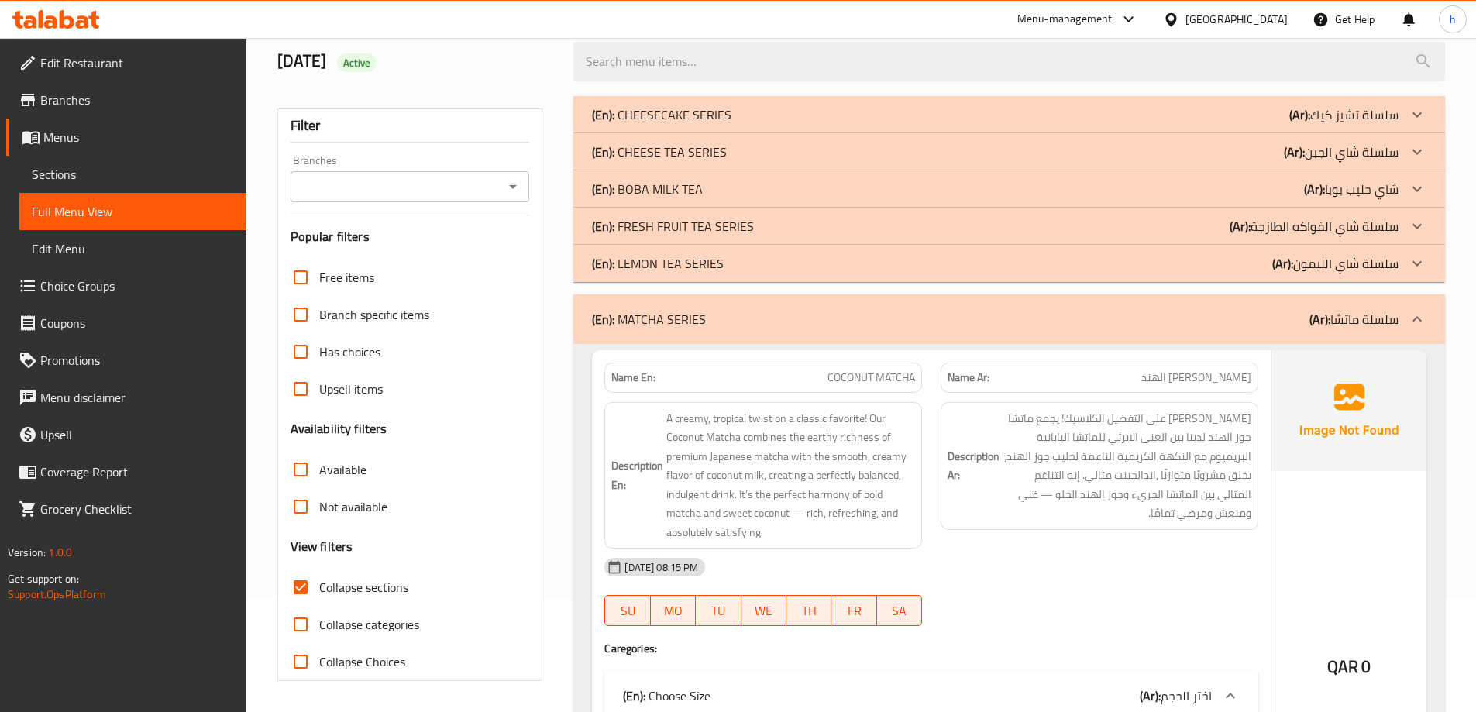
click at [686, 260] on p "(En): LEMON TEA SERIES" at bounding box center [658, 263] width 132 height 19
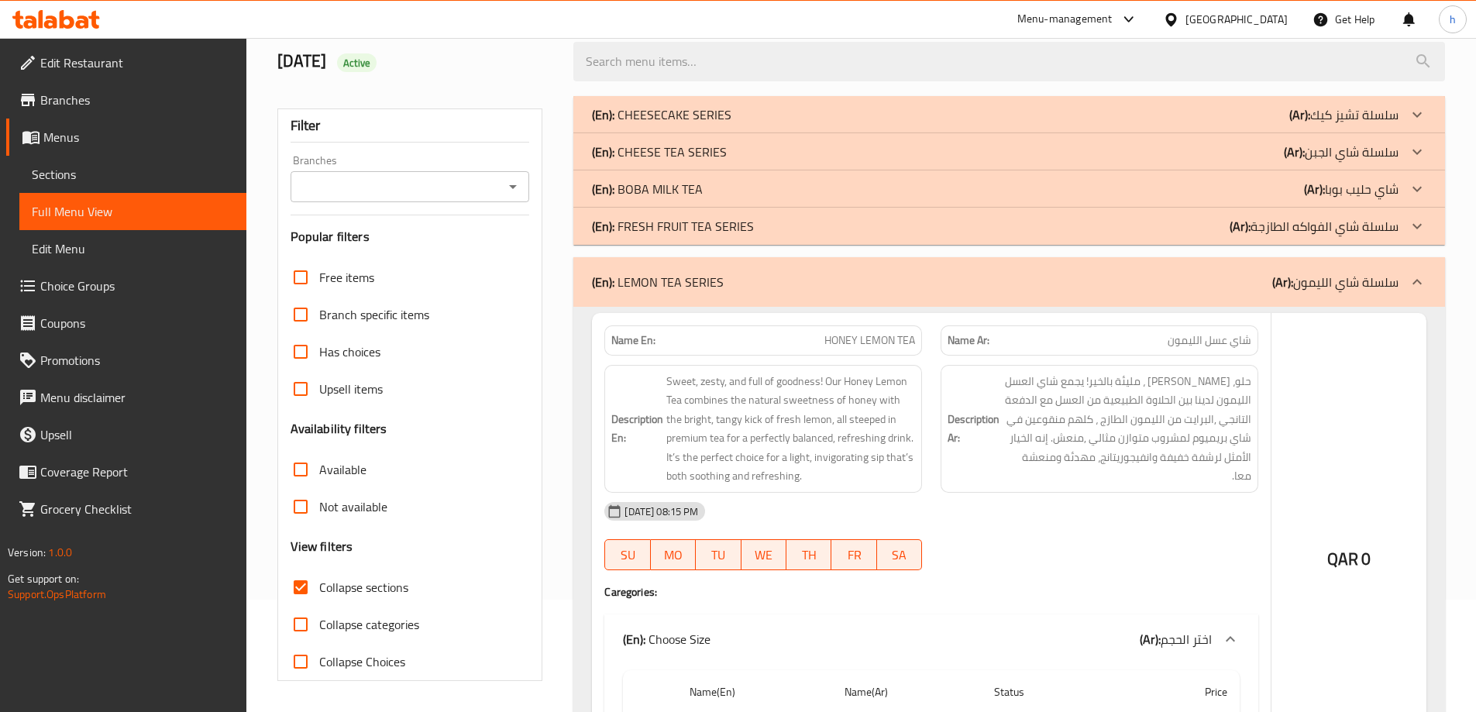
click at [683, 228] on p "(En): FRESH FRUIT TEA SERIES" at bounding box center [673, 226] width 162 height 19
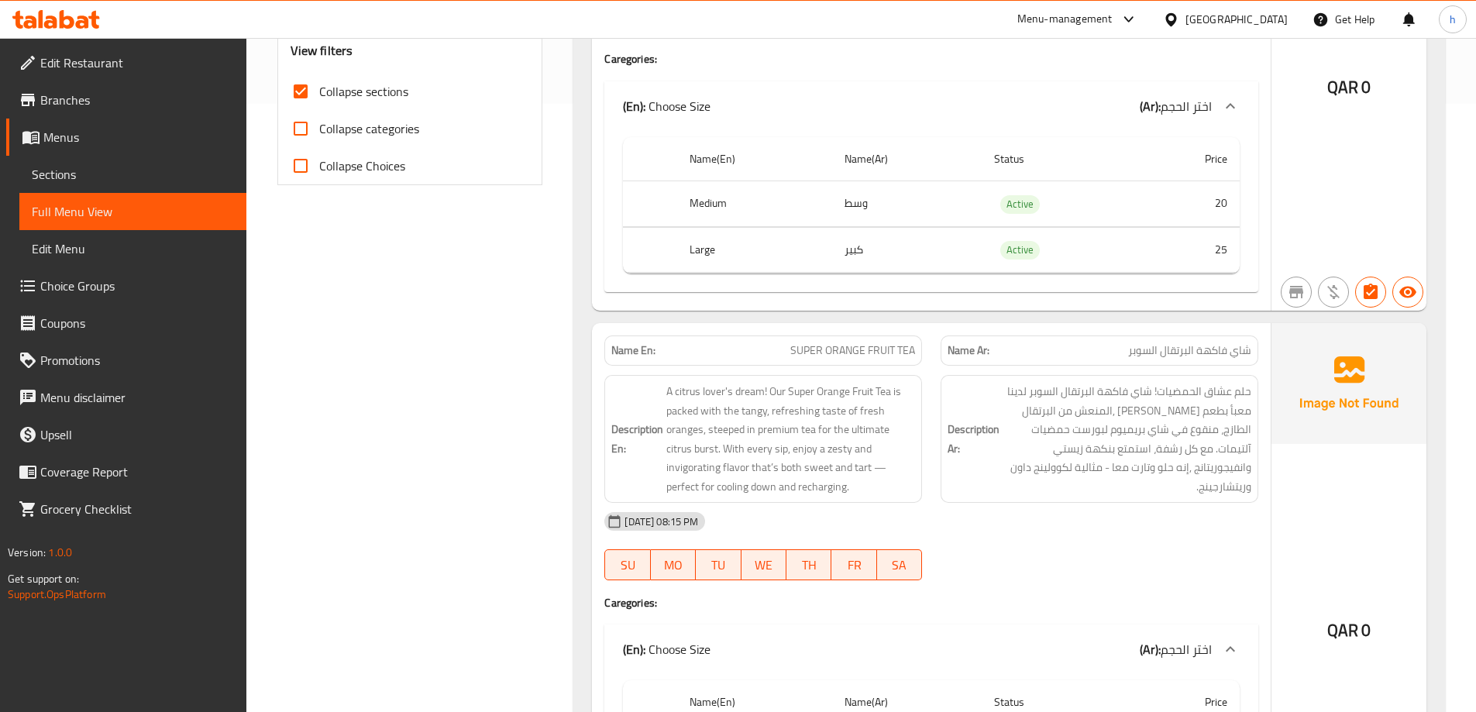
scroll to position [0, 0]
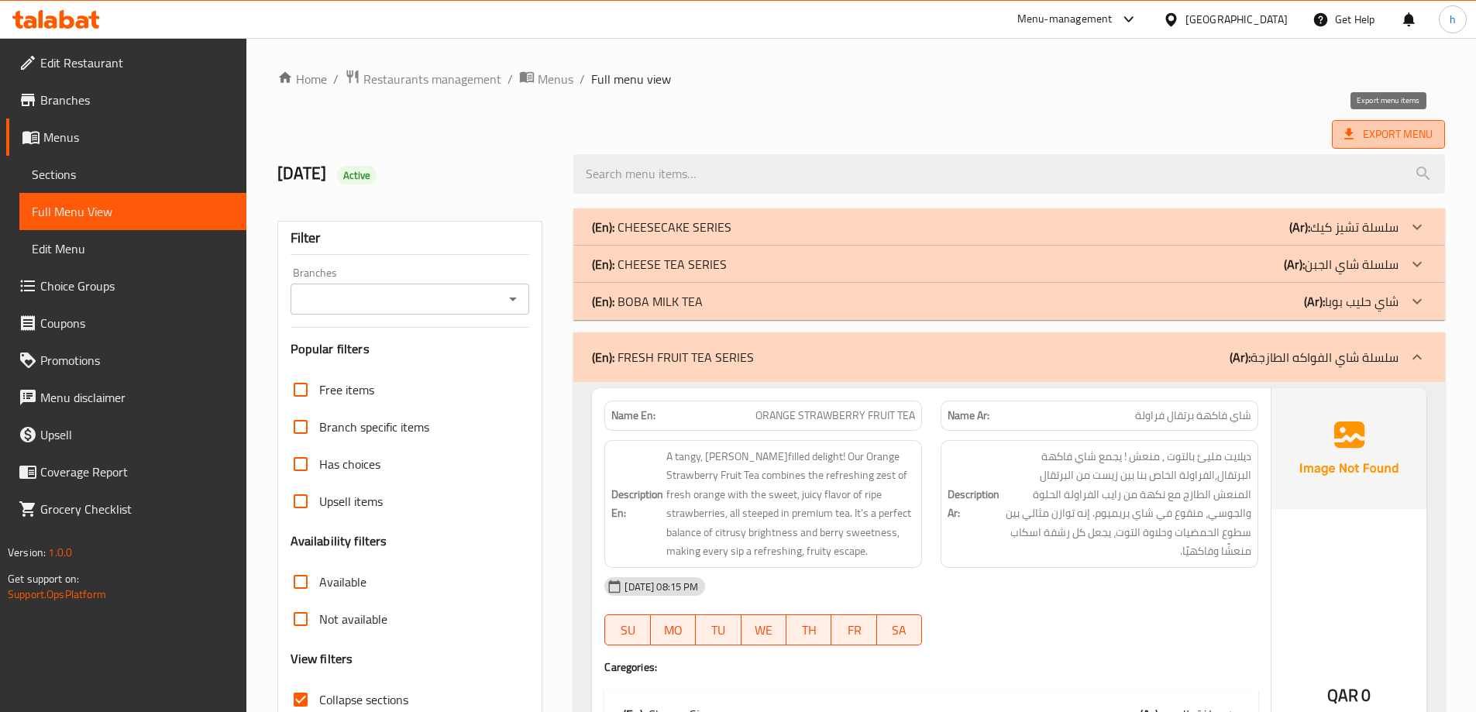
click at [1374, 144] on span "Export Menu" at bounding box center [1388, 134] width 113 height 29
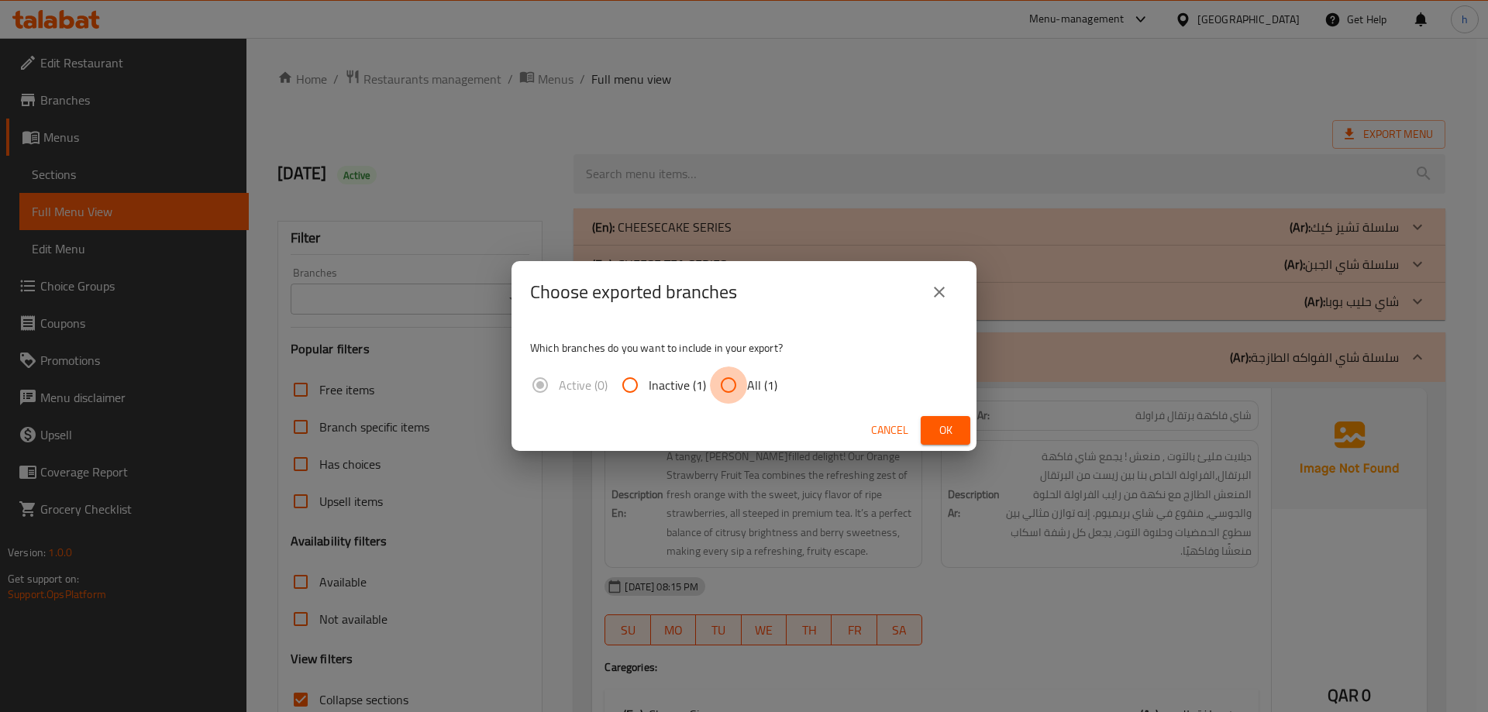
click at [731, 385] on input "All (1)" at bounding box center [728, 384] width 37 height 37
radio input "true"
click at [947, 425] on span "Ok" at bounding box center [945, 430] width 25 height 19
